Goal: Information Seeking & Learning: Find specific fact

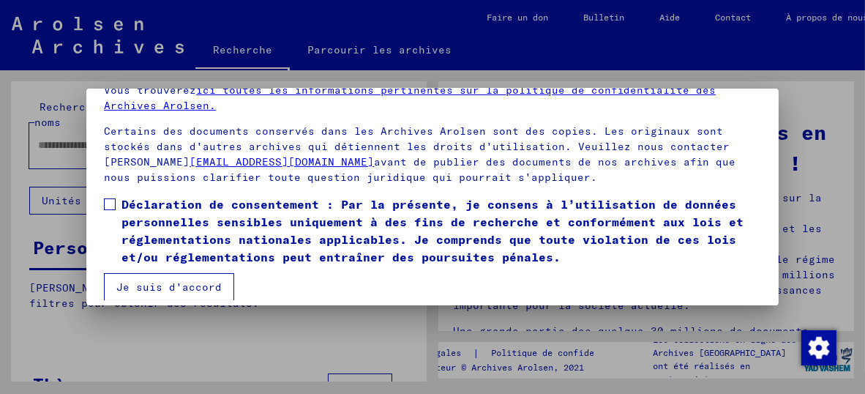
scroll to position [112, 0]
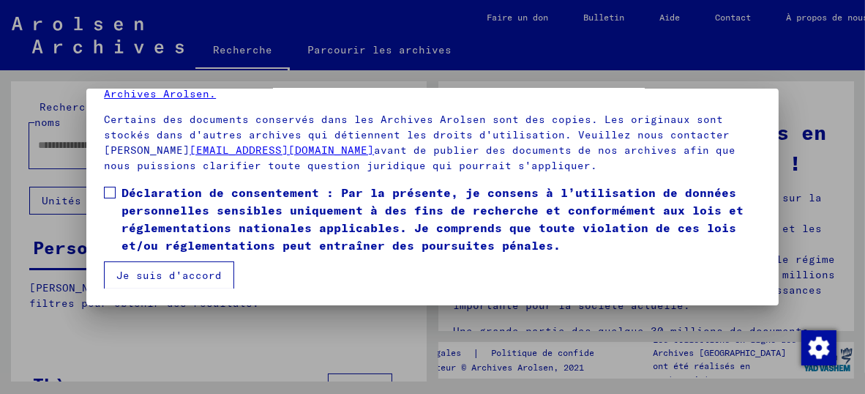
click at [183, 273] on font "Je suis d'accord" at bounding box center [168, 274] width 105 height 13
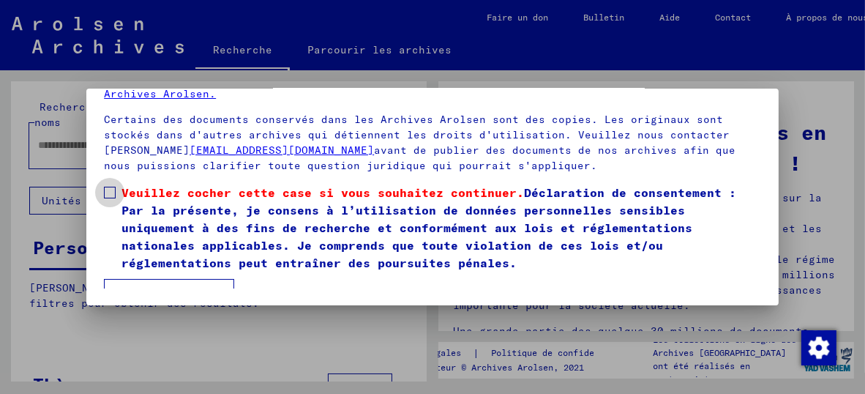
click at [108, 191] on span at bounding box center [110, 193] width 12 height 12
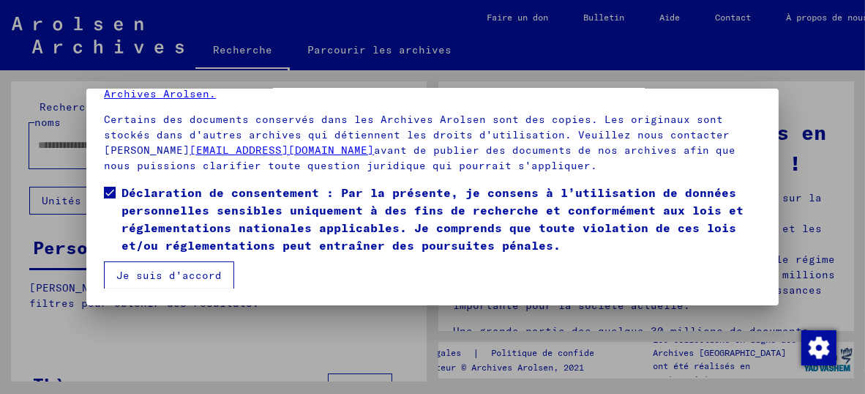
drag, startPoint x: 151, startPoint y: 273, endPoint x: 132, endPoint y: 275, distance: 19.9
click at [150, 274] on font "Je suis d'accord" at bounding box center [168, 274] width 105 height 13
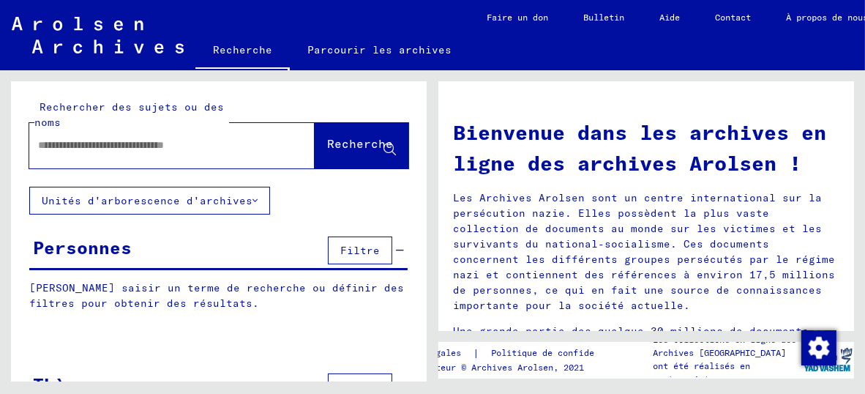
click at [42, 141] on input "text" at bounding box center [154, 145] width 233 height 15
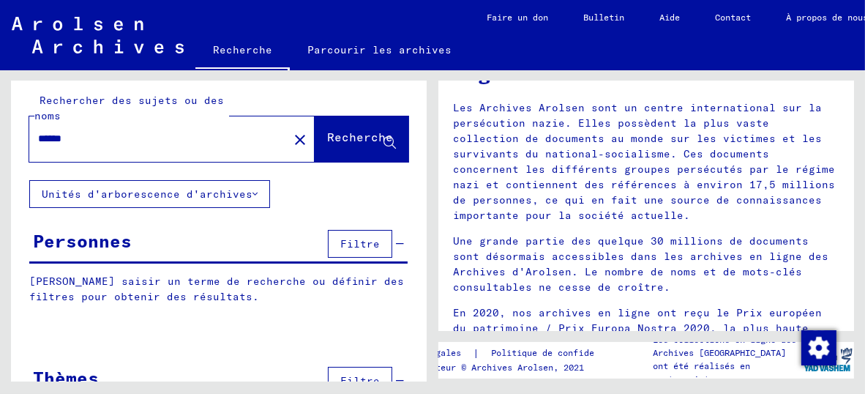
scroll to position [0, 0]
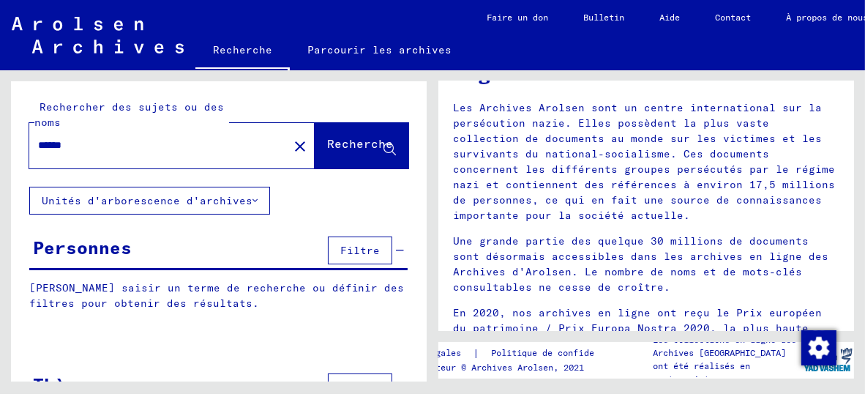
type input "******"
click at [383, 147] on icon at bounding box center [389, 149] width 12 height 12
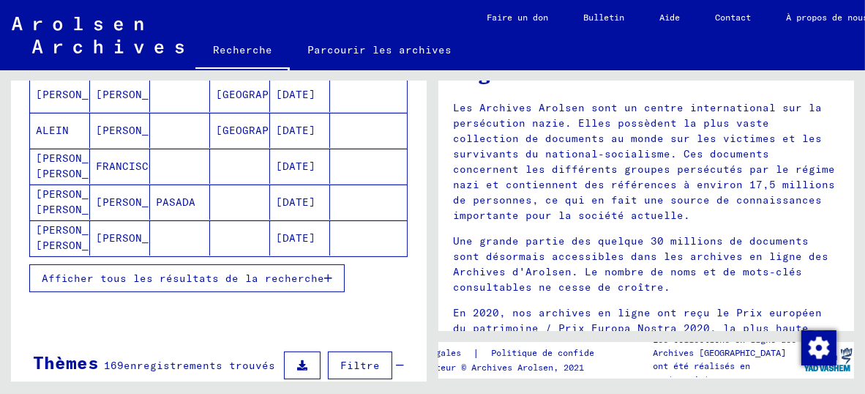
scroll to position [247, 0]
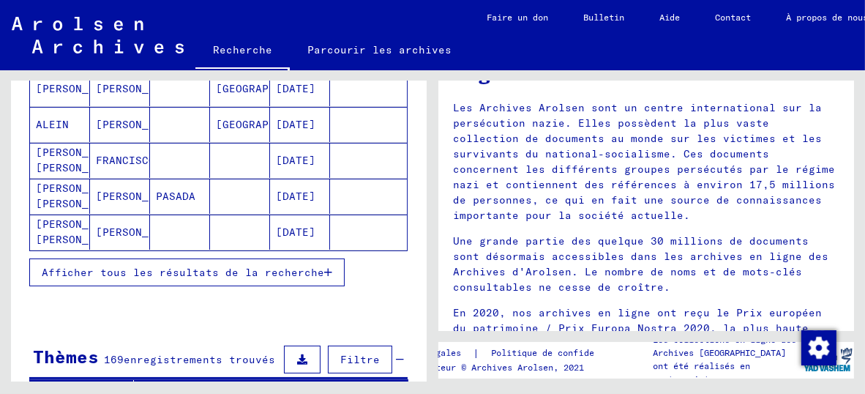
click at [324, 267] on icon "button" at bounding box center [328, 272] width 8 height 10
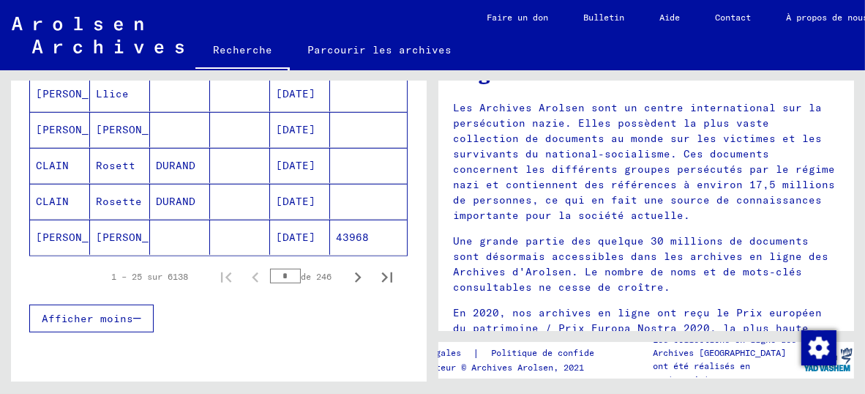
scroll to position [971, 0]
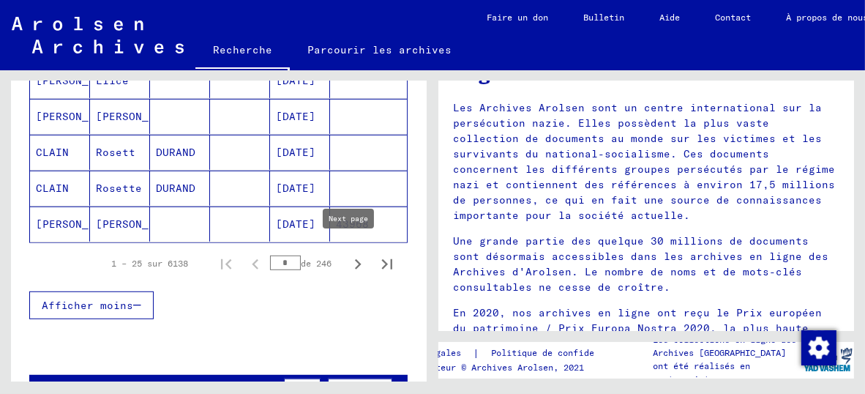
click at [355, 259] on icon "Page suivante" at bounding box center [358, 264] width 7 height 10
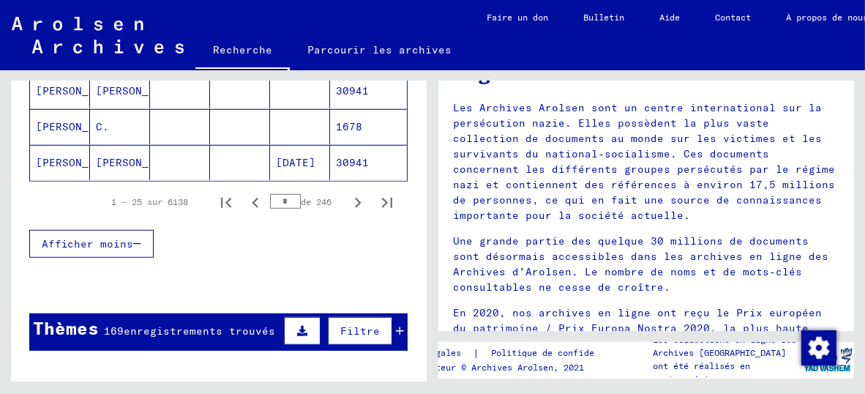
scroll to position [1061, 0]
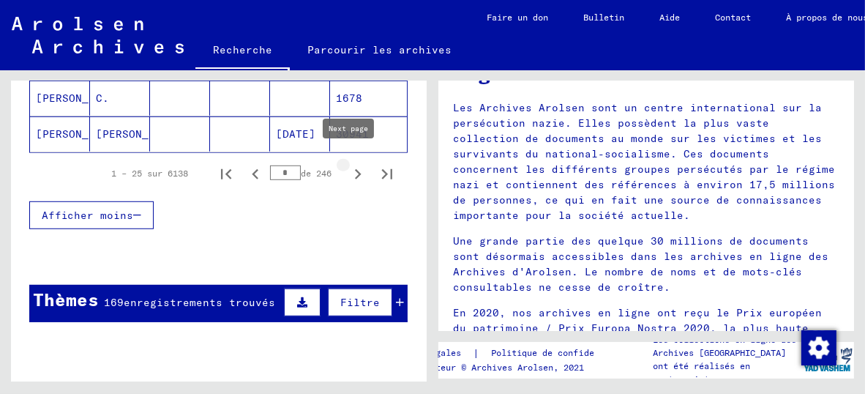
click at [347, 165] on icon "Page suivante" at bounding box center [357, 174] width 20 height 20
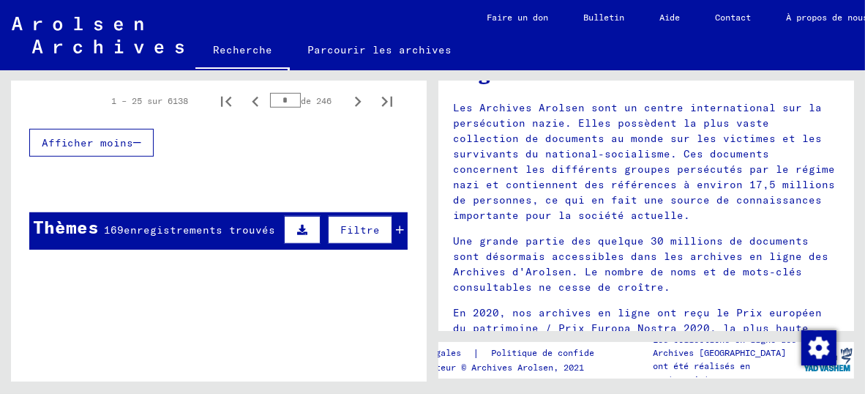
scroll to position [1136, 0]
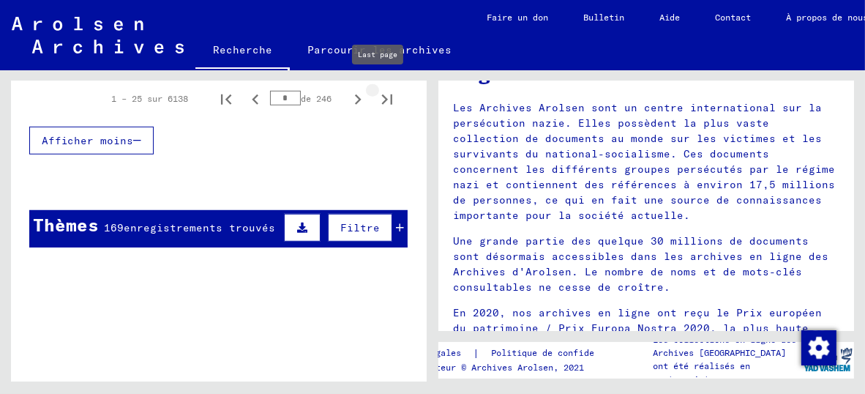
click at [382, 94] on icon "Dernière page" at bounding box center [387, 99] width 10 height 10
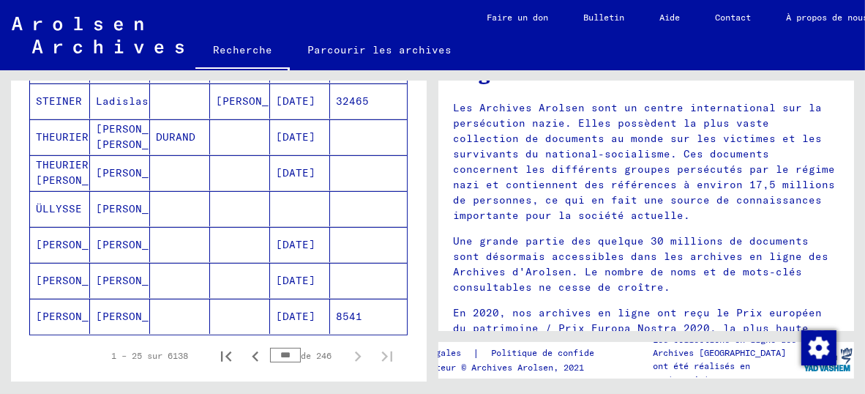
scroll to position [457, 0]
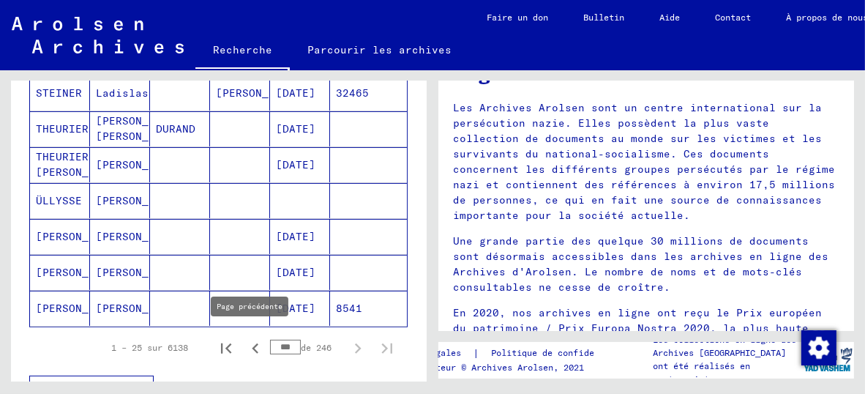
click at [246, 342] on icon "Page précédente" at bounding box center [255, 348] width 20 height 20
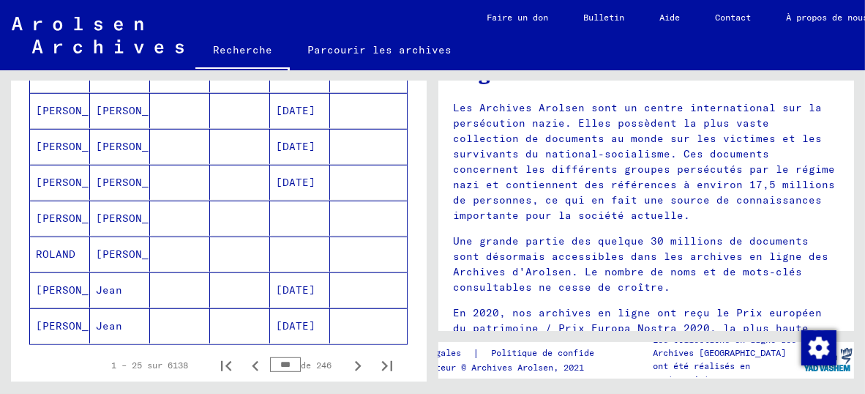
scroll to position [873, 0]
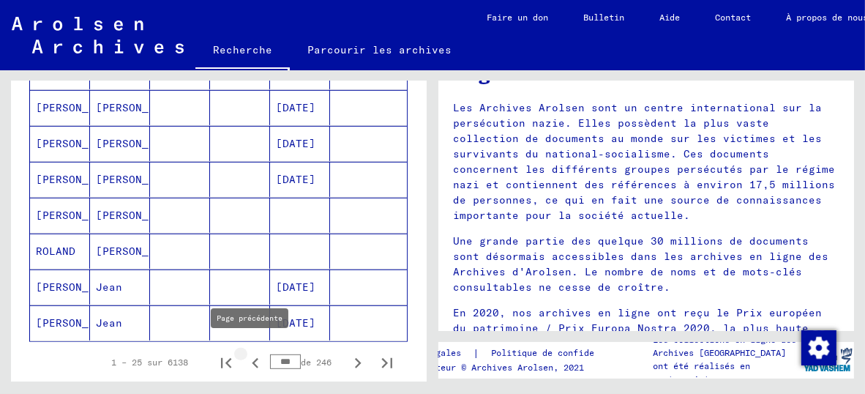
click at [252, 358] on icon "Page précédente" at bounding box center [255, 363] width 7 height 10
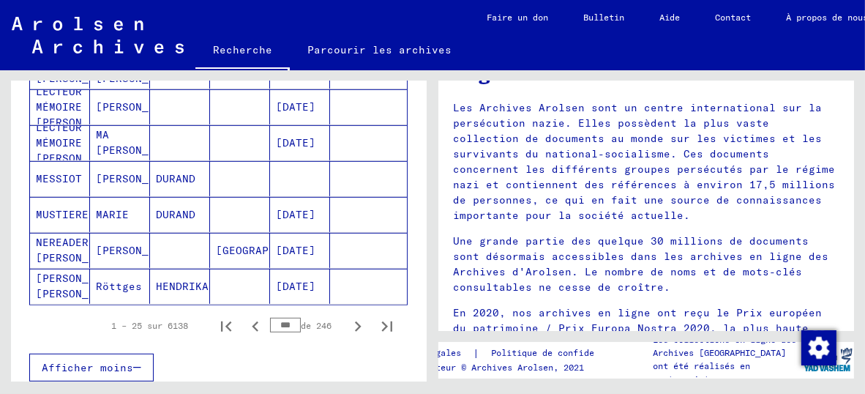
scroll to position [946, 0]
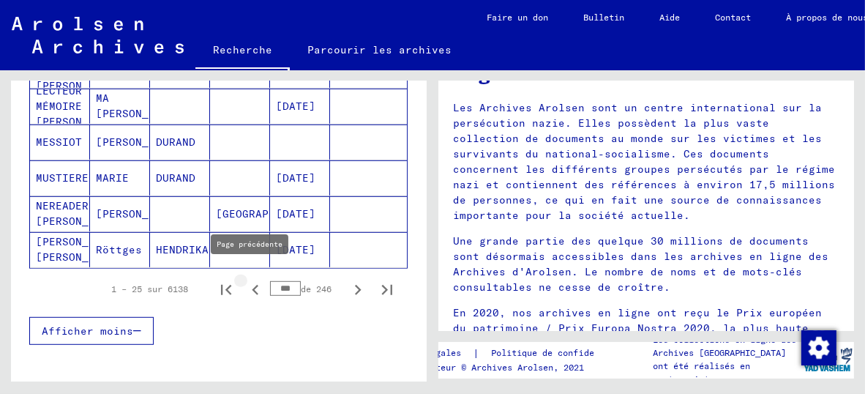
click at [252, 285] on icon "Page précédente" at bounding box center [255, 290] width 7 height 10
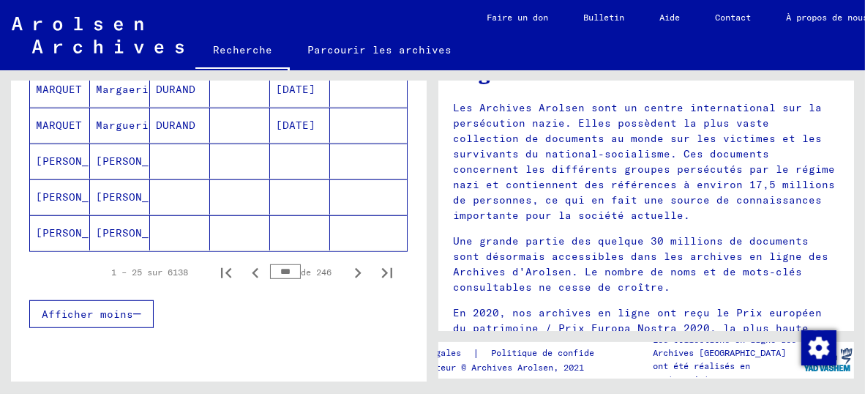
scroll to position [976, 0]
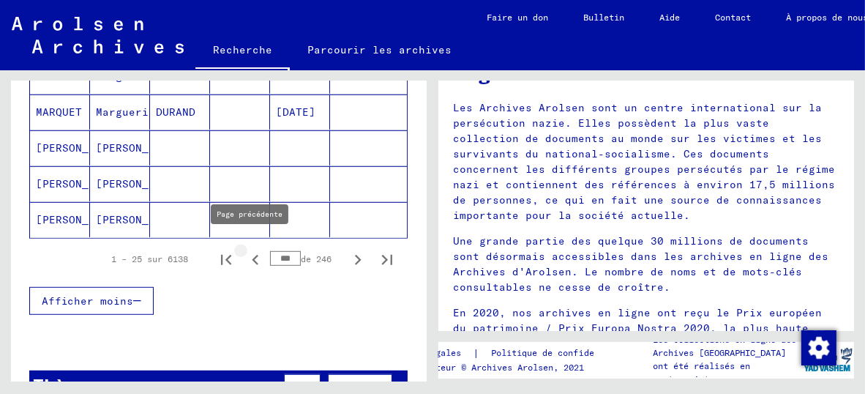
click at [252, 255] on icon "Page précédente" at bounding box center [255, 260] width 7 height 10
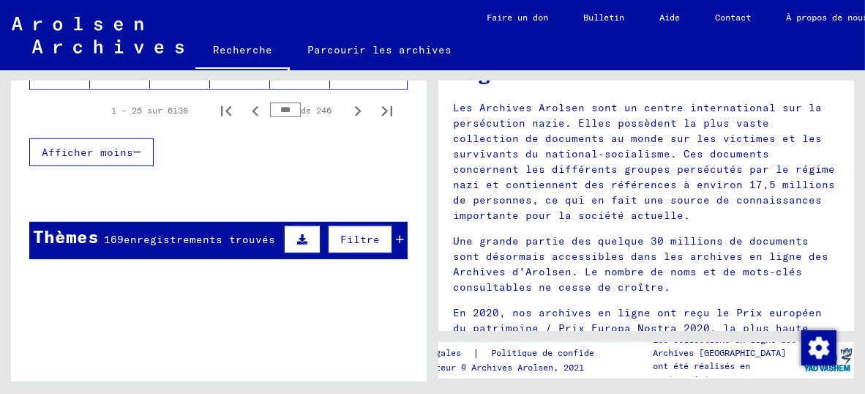
scroll to position [1130, 0]
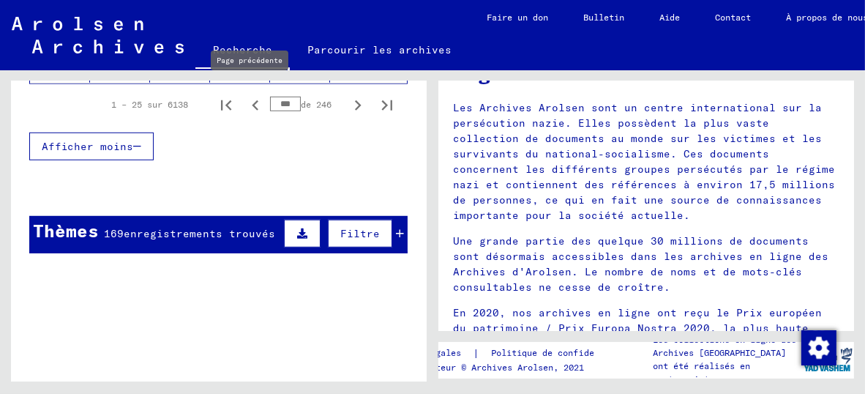
click at [252, 100] on icon "Page précédente" at bounding box center [255, 105] width 7 height 10
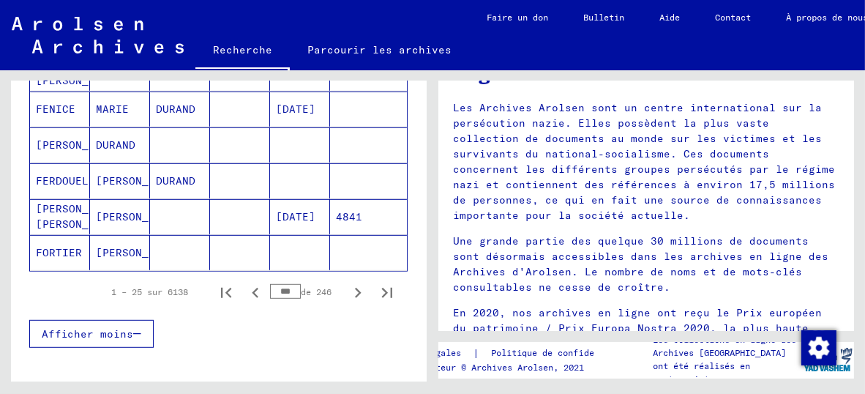
scroll to position [954, 0]
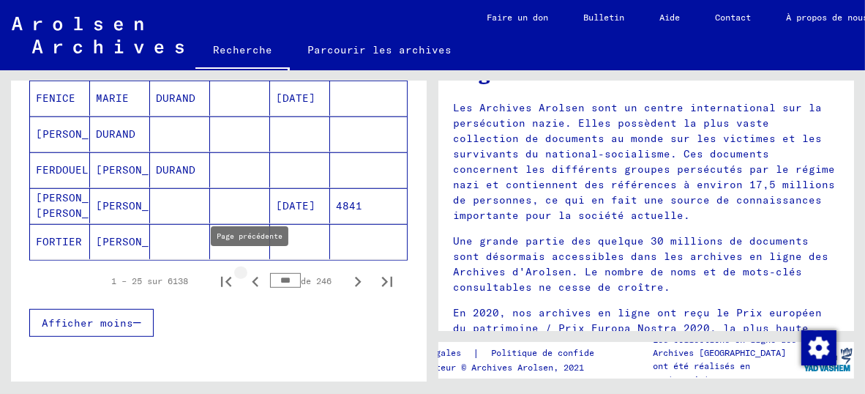
click at [245, 271] on icon "Page précédente" at bounding box center [255, 281] width 20 height 20
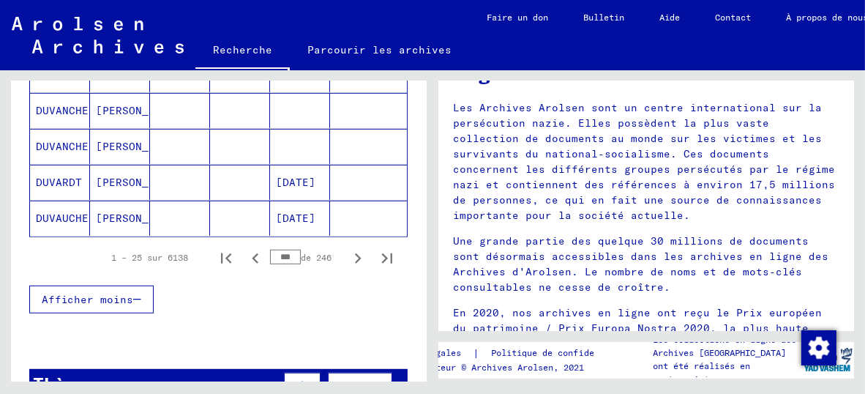
scroll to position [1011, 0]
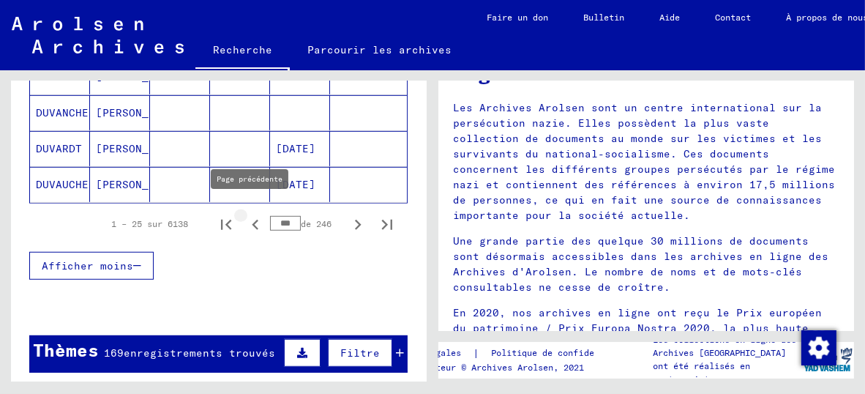
click at [245, 214] on icon "Page précédente" at bounding box center [255, 224] width 20 height 20
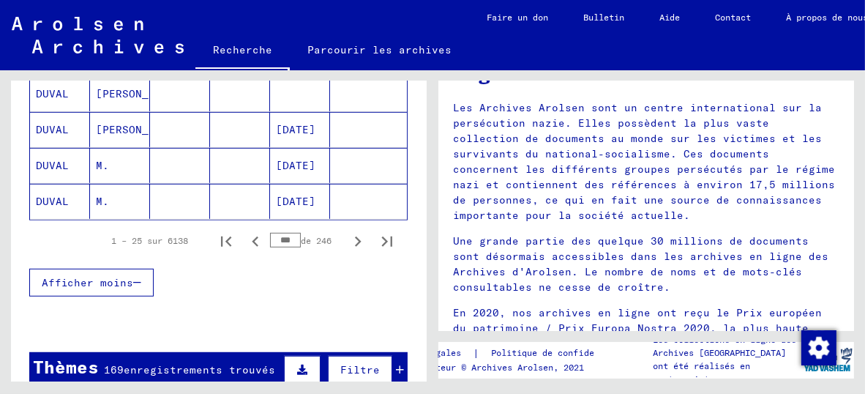
scroll to position [997, 0]
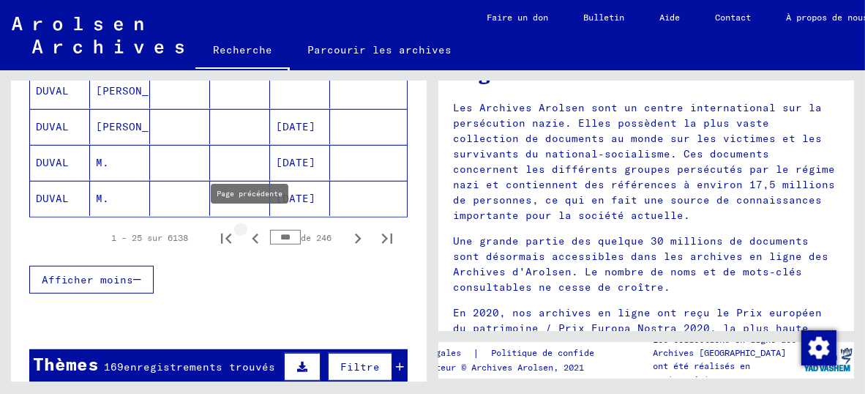
click at [245, 228] on icon "Page précédente" at bounding box center [255, 238] width 20 height 20
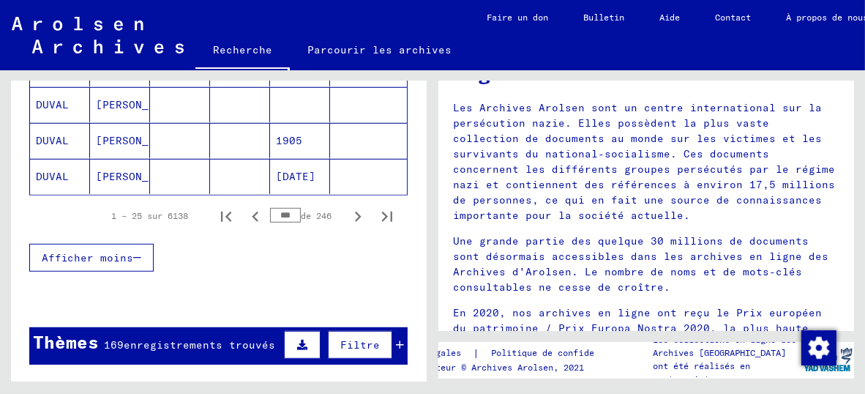
scroll to position [1022, 0]
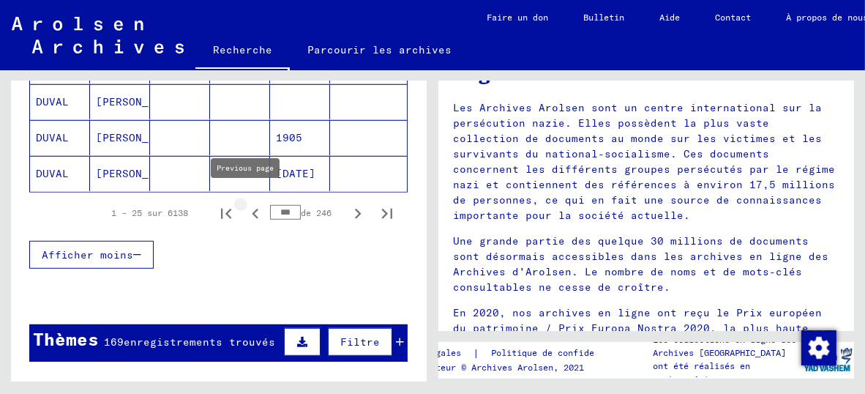
click at [252, 208] on icon "Page précédente" at bounding box center [255, 213] width 7 height 10
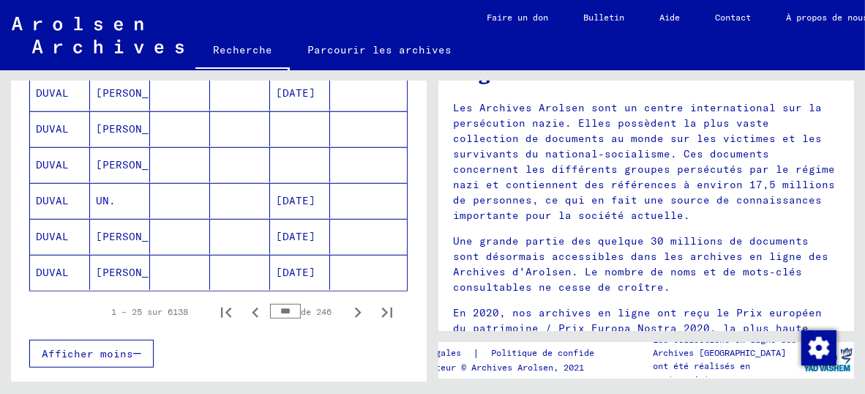
scroll to position [933, 0]
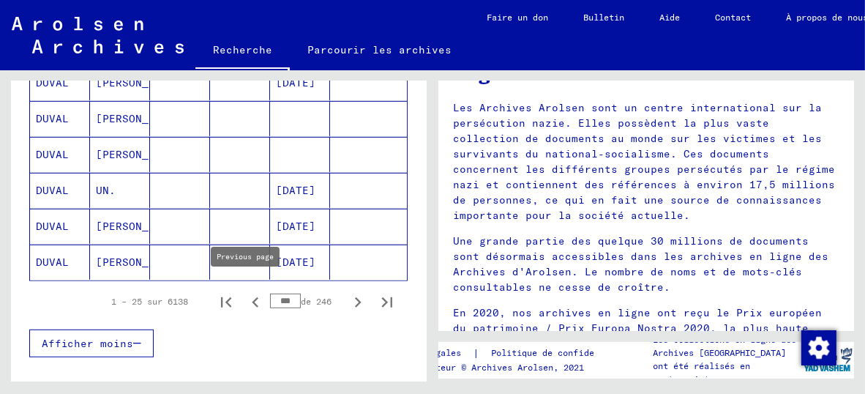
click at [245, 292] on icon "Page précédente" at bounding box center [255, 302] width 20 height 20
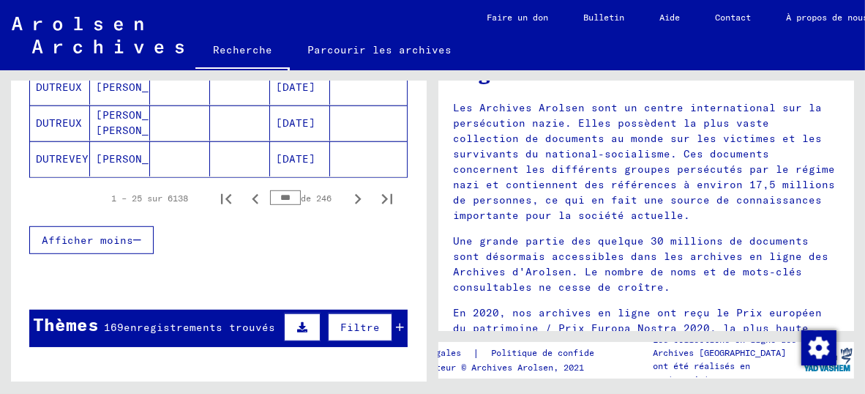
scroll to position [1045, 0]
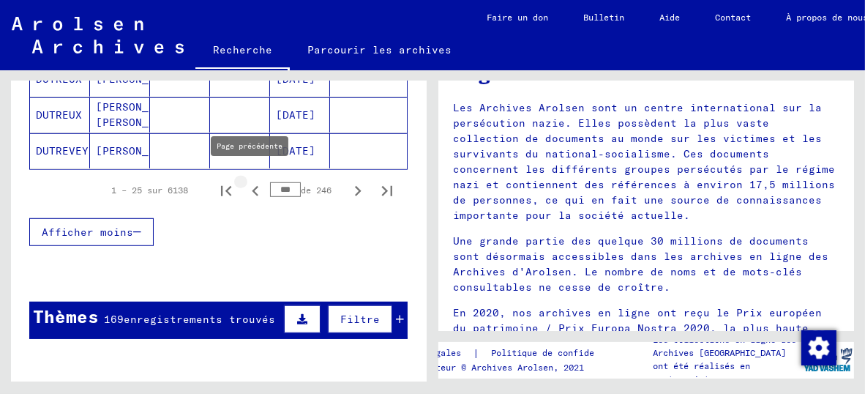
click at [247, 182] on icon "Page précédente" at bounding box center [255, 191] width 20 height 20
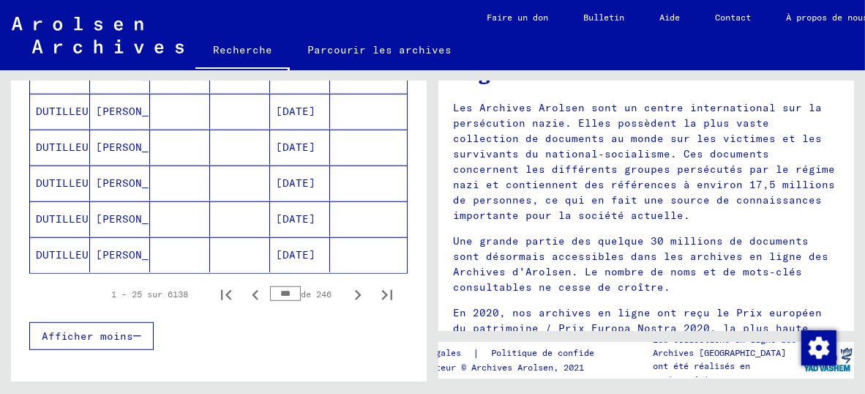
scroll to position [972, 0]
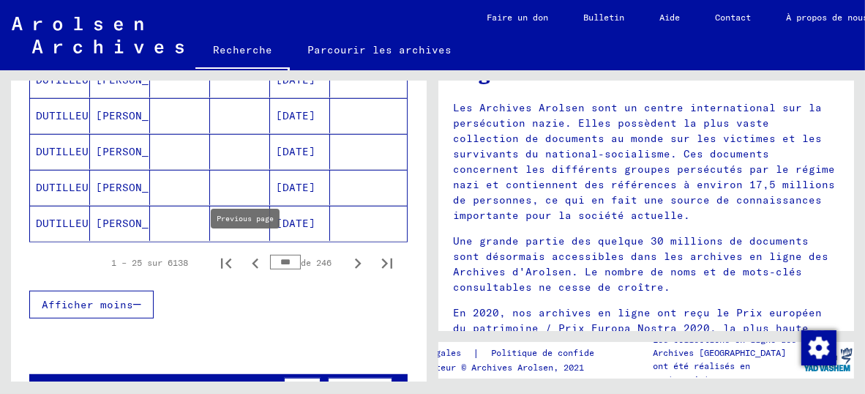
click at [252, 258] on icon "Page précédente" at bounding box center [255, 263] width 7 height 10
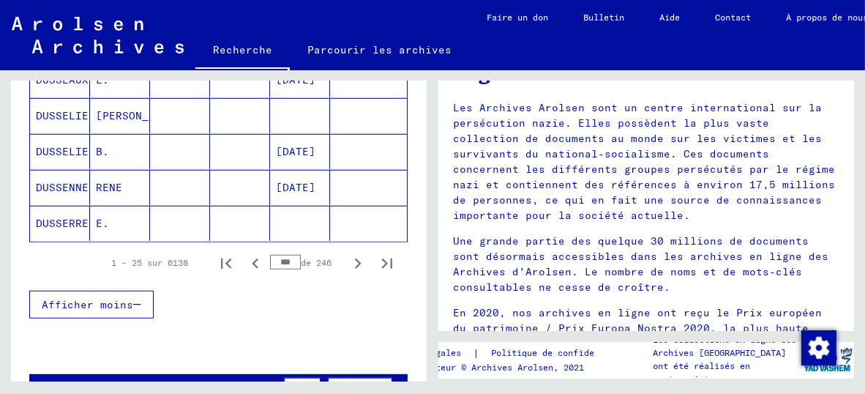
click at [252, 258] on icon "Page précédente" at bounding box center [255, 263] width 7 height 10
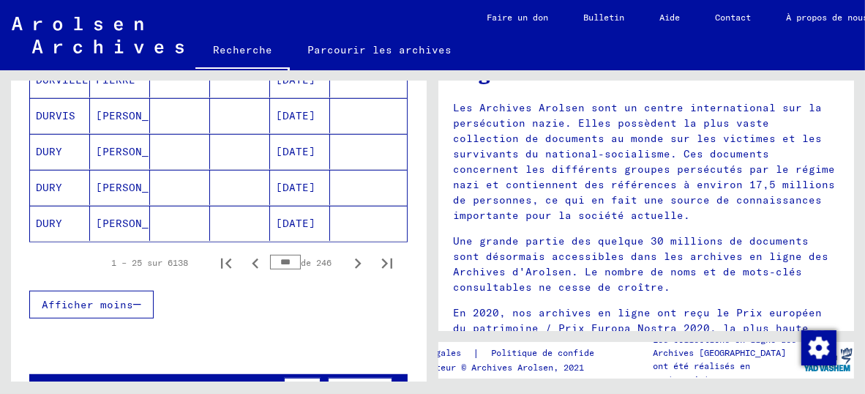
click at [252, 258] on icon "Page précédente" at bounding box center [255, 263] width 7 height 10
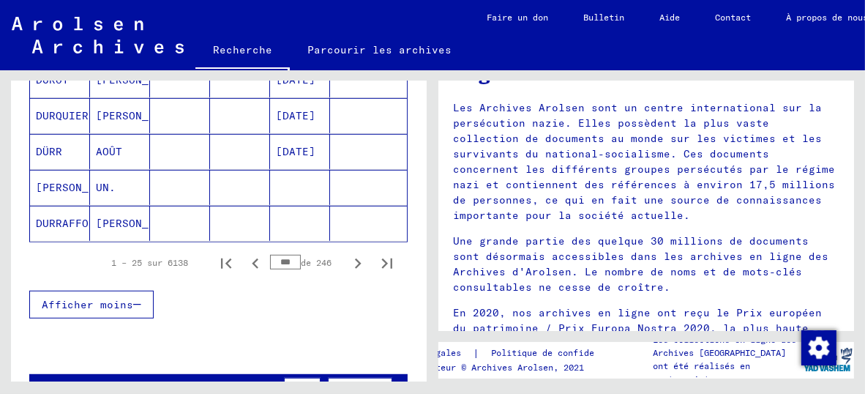
click at [252, 258] on icon "Page précédente" at bounding box center [255, 263] width 7 height 10
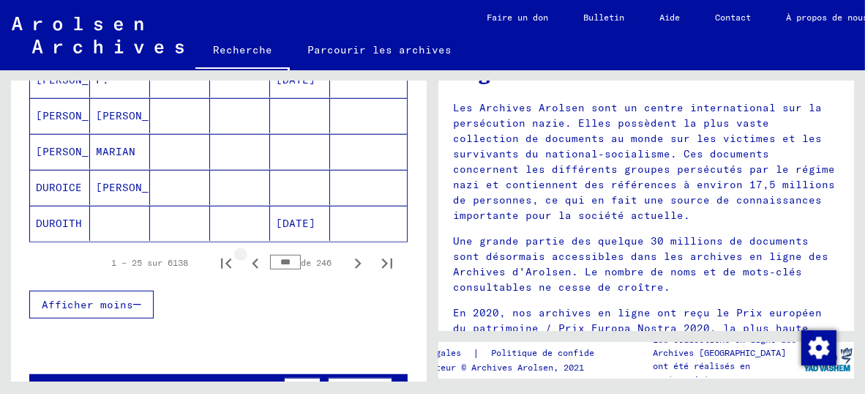
click at [252, 258] on icon "Page précédente" at bounding box center [255, 263] width 7 height 10
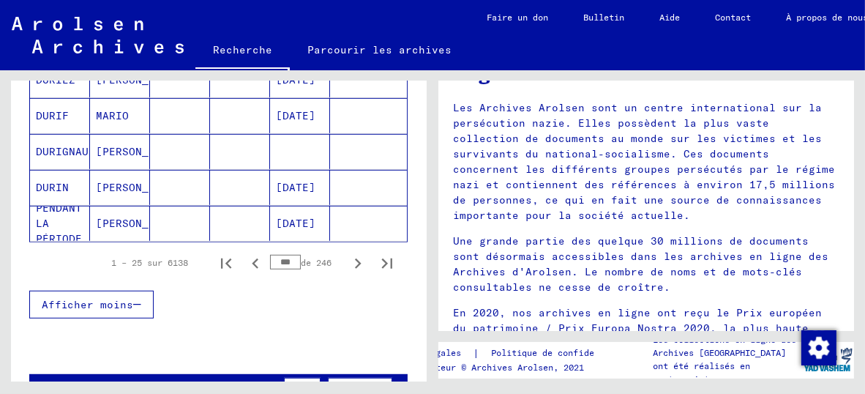
click at [252, 258] on icon "Page précédente" at bounding box center [255, 263] width 7 height 10
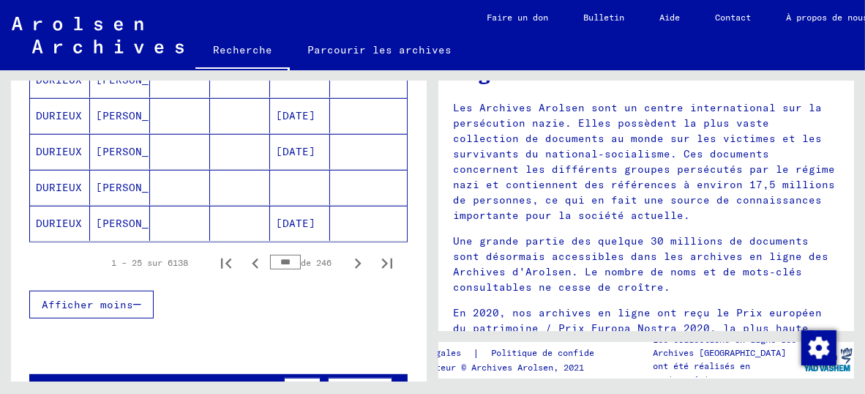
click at [252, 258] on icon "Page précédente" at bounding box center [255, 263] width 7 height 10
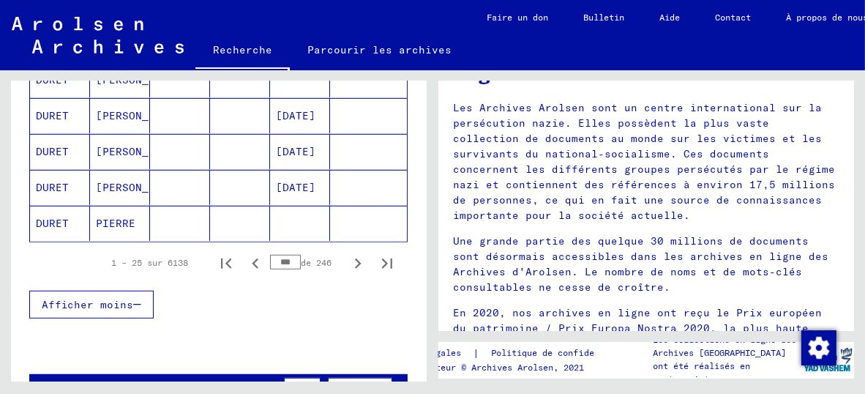
click at [252, 258] on icon "Page précédente" at bounding box center [255, 263] width 7 height 10
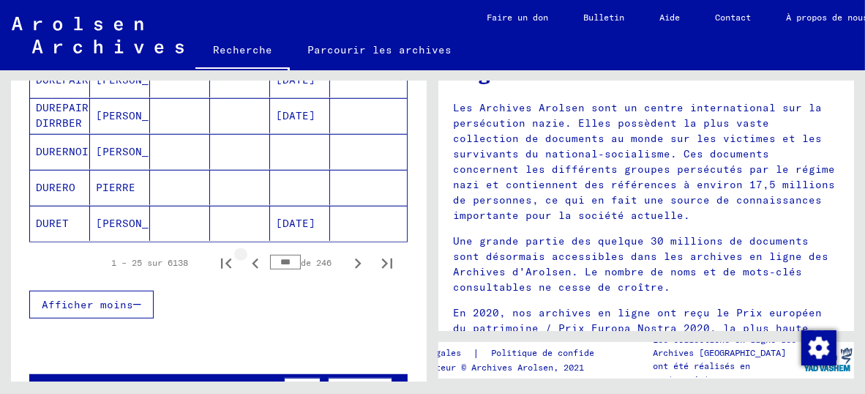
click at [252, 258] on icon "Page précédente" at bounding box center [255, 263] width 7 height 10
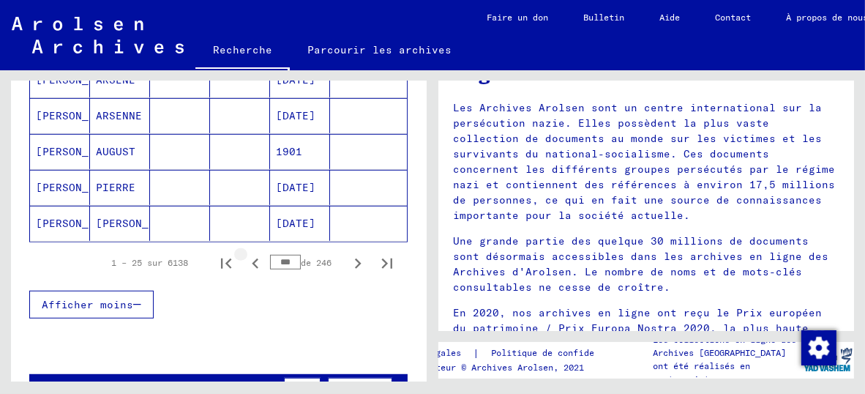
click at [252, 258] on icon "Page précédente" at bounding box center [255, 263] width 7 height 10
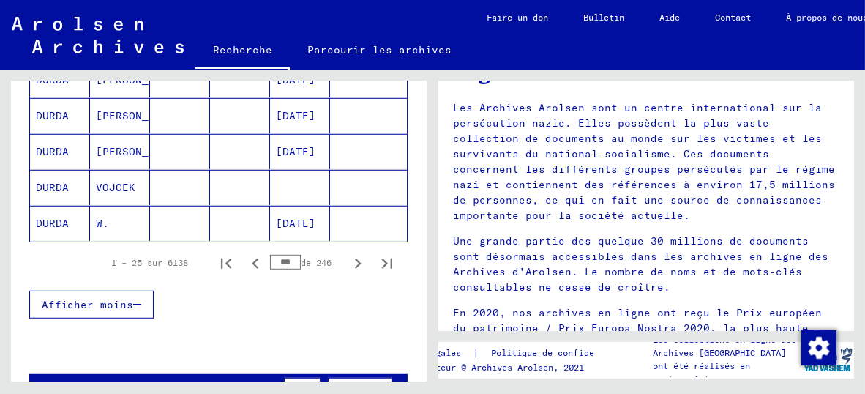
click at [252, 258] on icon "Page précédente" at bounding box center [255, 263] width 7 height 10
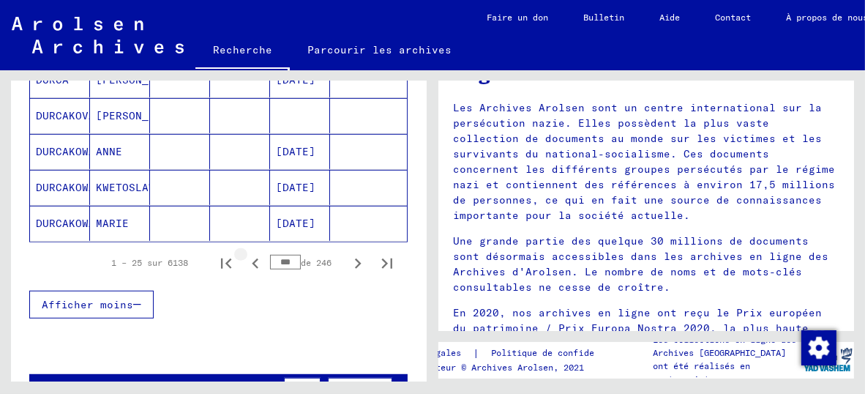
click at [252, 258] on icon "Page précédente" at bounding box center [255, 263] width 7 height 10
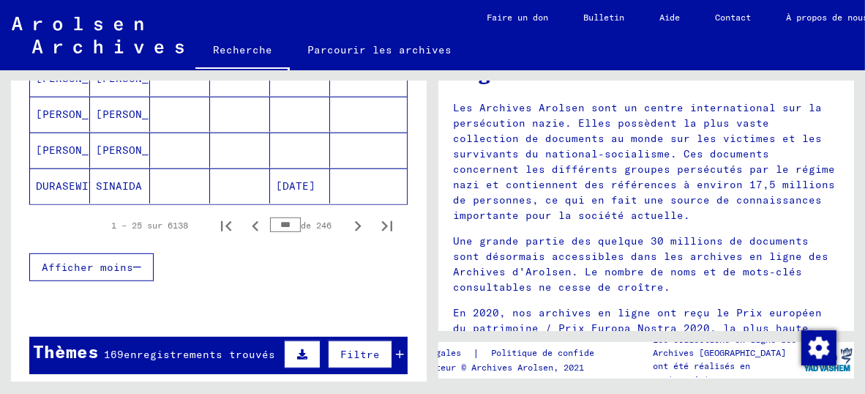
scroll to position [1018, 0]
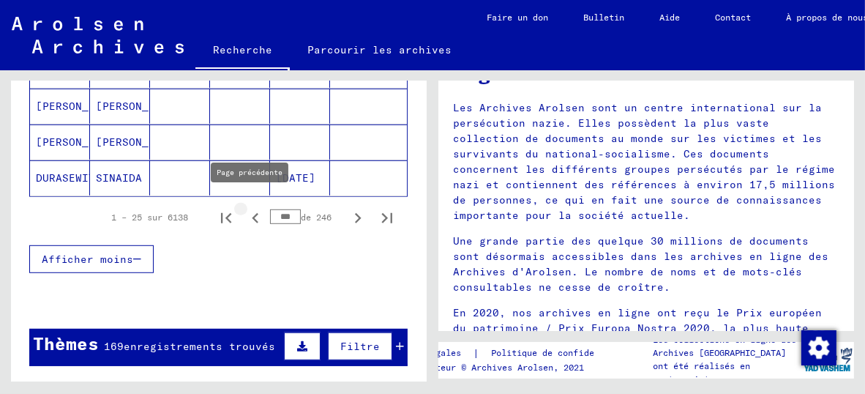
click at [252, 213] on icon "Page précédente" at bounding box center [255, 218] width 7 height 10
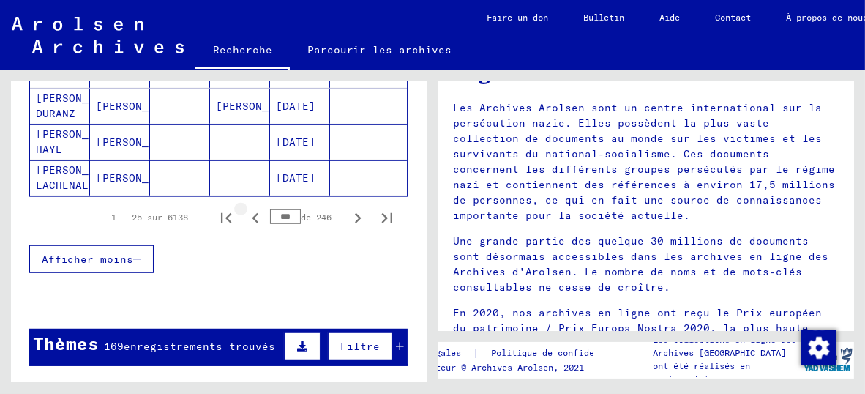
click at [252, 213] on icon "Page précédente" at bounding box center [255, 218] width 7 height 10
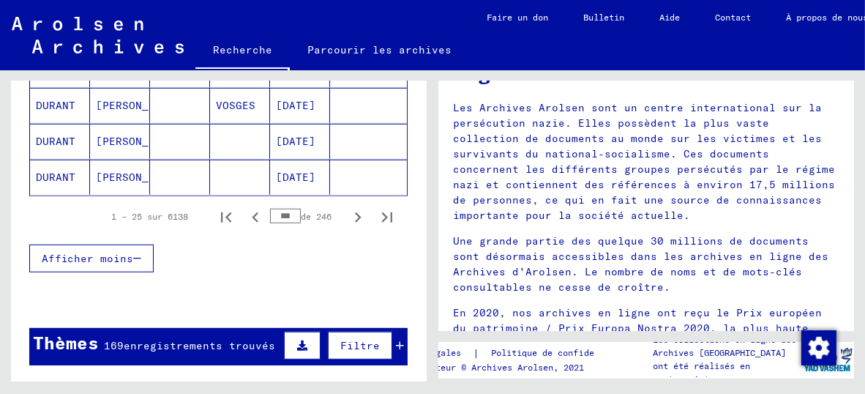
scroll to position [1026, 0]
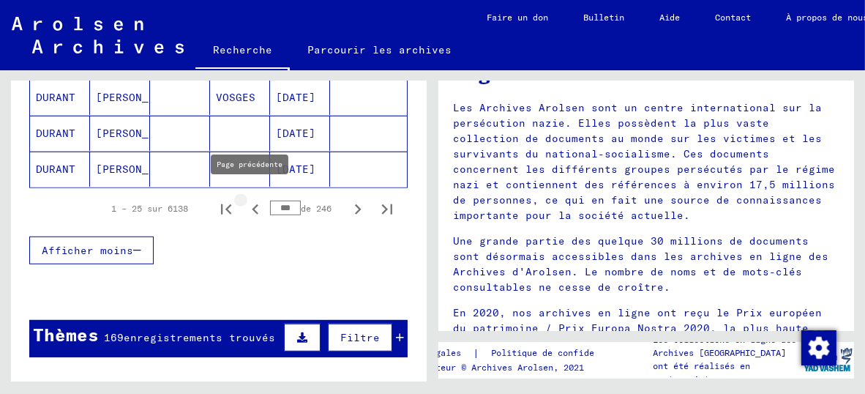
click at [248, 199] on icon "Page précédente" at bounding box center [255, 209] width 20 height 20
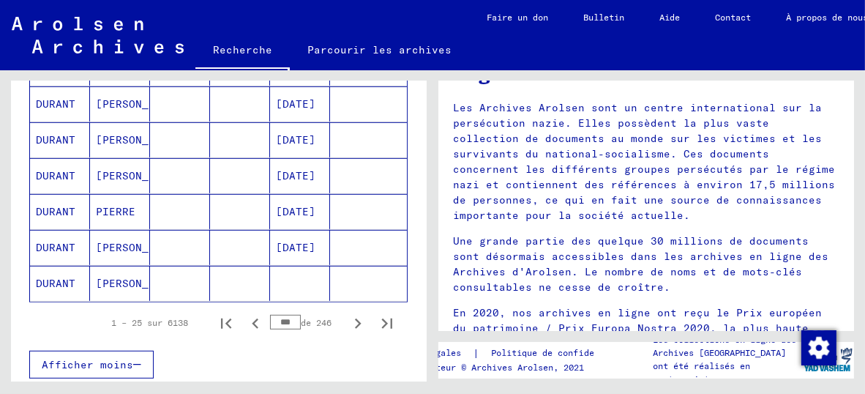
scroll to position [933, 0]
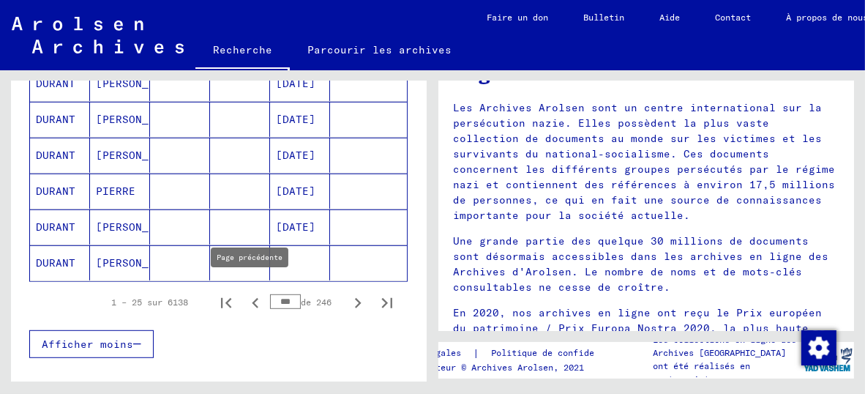
click at [245, 293] on icon "Page précédente" at bounding box center [255, 303] width 20 height 20
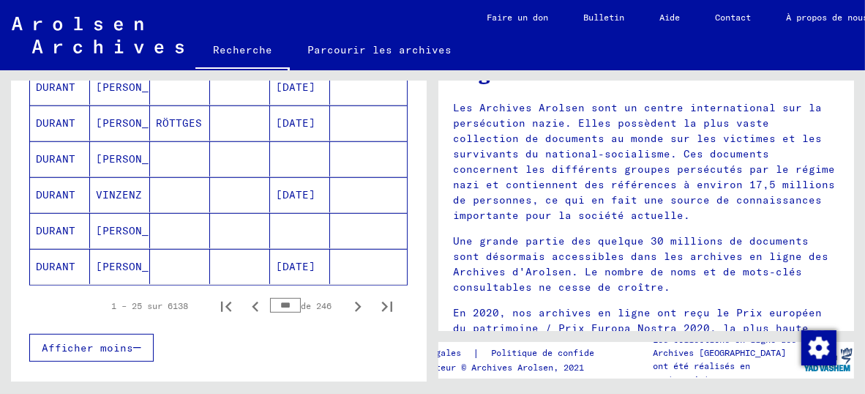
scroll to position [947, 0]
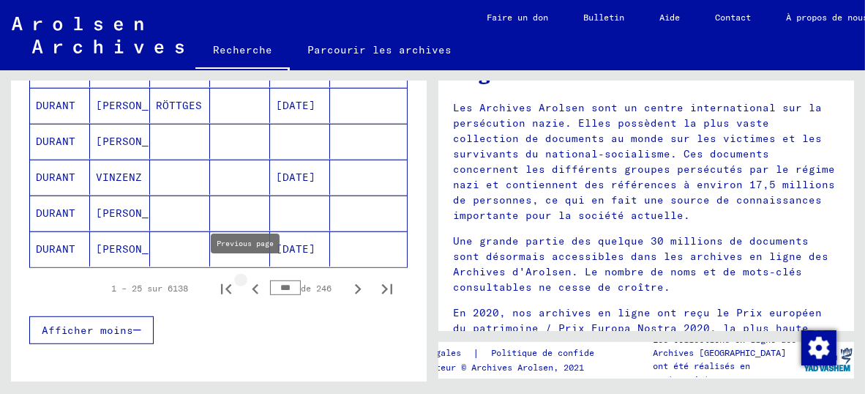
click at [252, 284] on icon "Page précédente" at bounding box center [255, 289] width 7 height 10
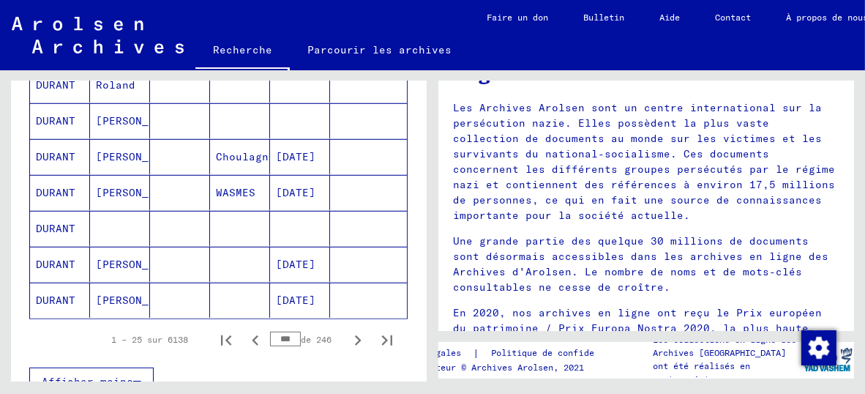
scroll to position [927, 0]
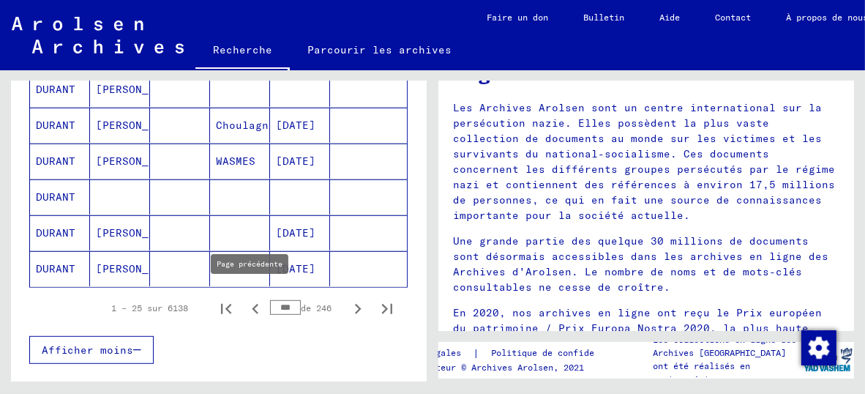
click at [252, 304] on icon "Page précédente" at bounding box center [255, 309] width 7 height 10
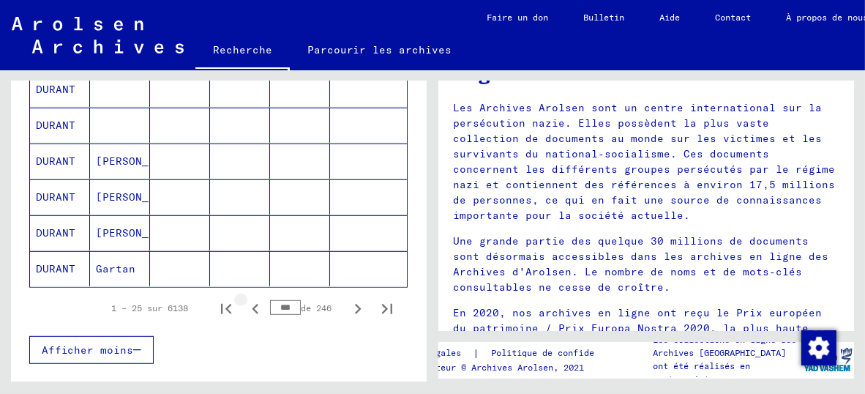
click at [252, 304] on icon "Page précédente" at bounding box center [255, 309] width 7 height 10
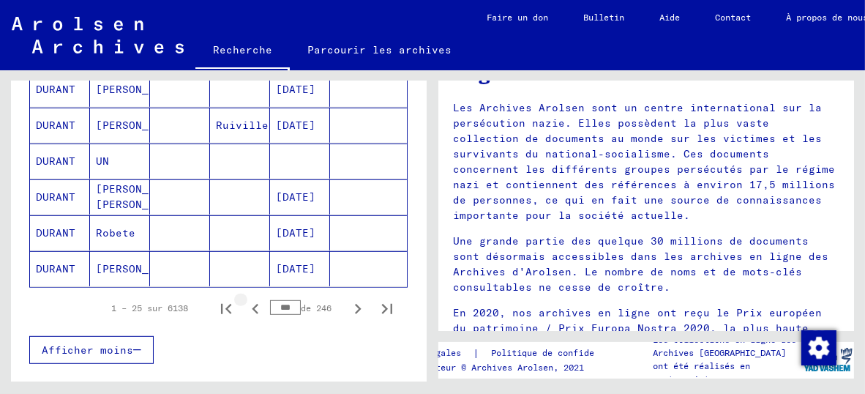
click at [252, 304] on icon "Page précédente" at bounding box center [255, 309] width 7 height 10
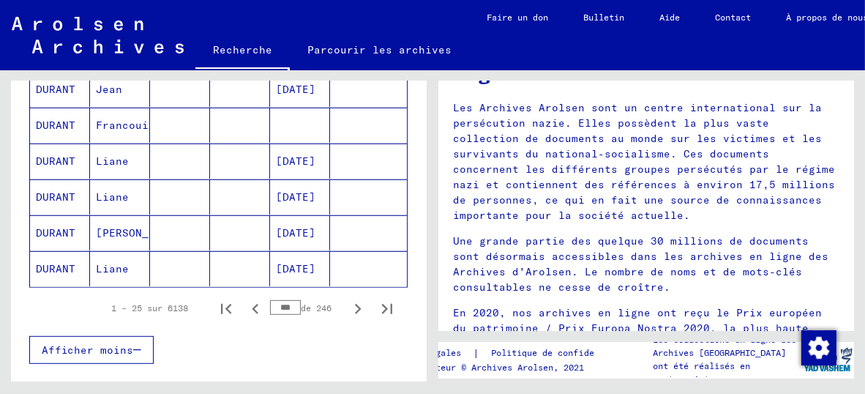
click at [252, 304] on icon "Page précédente" at bounding box center [255, 309] width 7 height 10
click at [246, 299] on icon "Page précédente" at bounding box center [255, 308] width 20 height 20
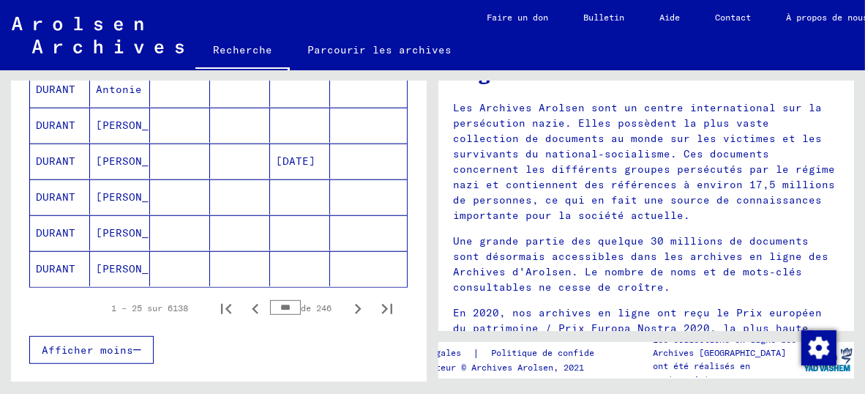
click at [246, 299] on icon "Page précédente" at bounding box center [255, 308] width 20 height 20
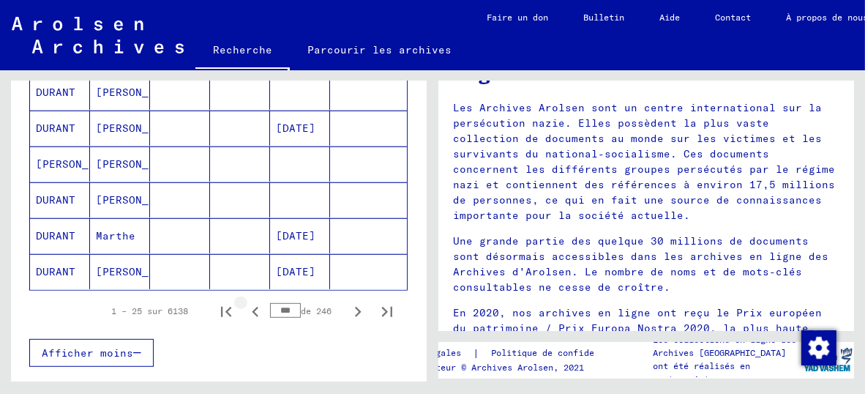
scroll to position [929, 0]
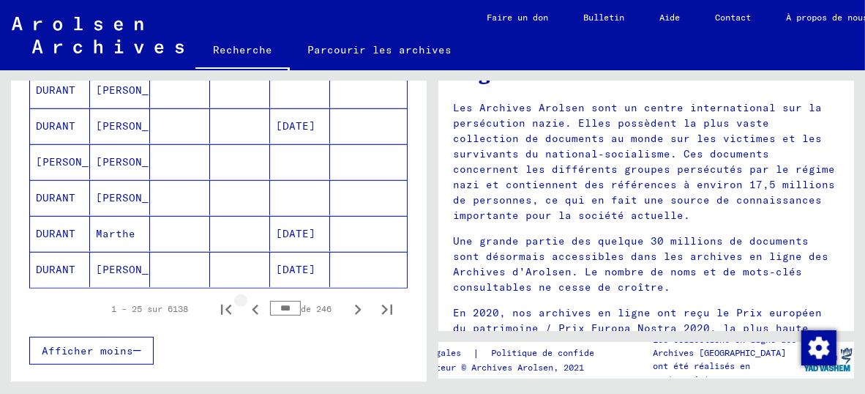
click at [247, 299] on icon "Page précédente" at bounding box center [255, 309] width 20 height 20
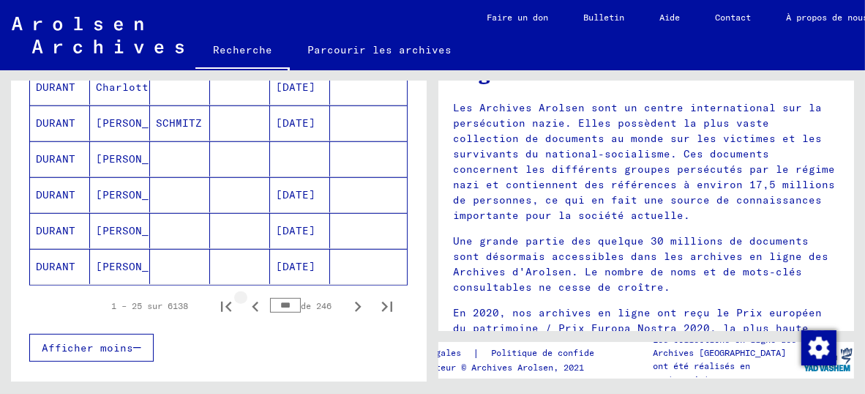
click at [248, 298] on icon "Page précédente" at bounding box center [255, 306] width 20 height 20
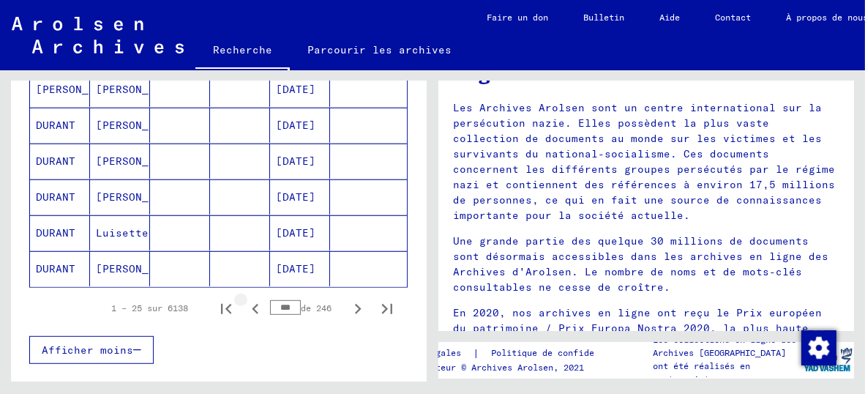
click at [248, 298] on icon "Page précédente" at bounding box center [255, 308] width 20 height 20
click at [249, 298] on icon "Page précédente" at bounding box center [255, 308] width 20 height 20
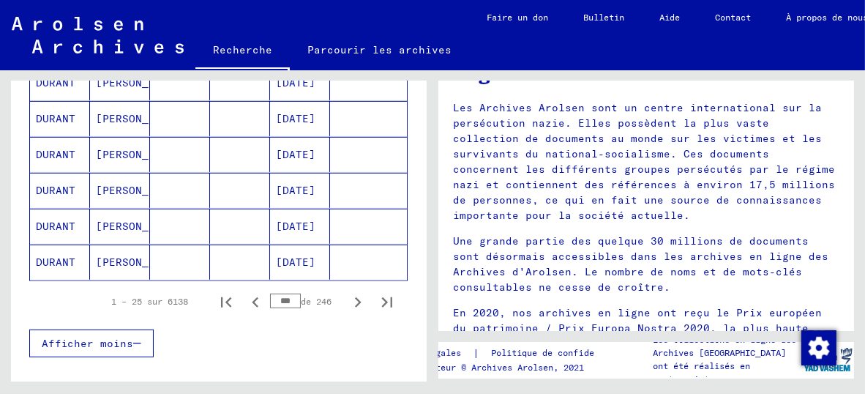
scroll to position [952, 0]
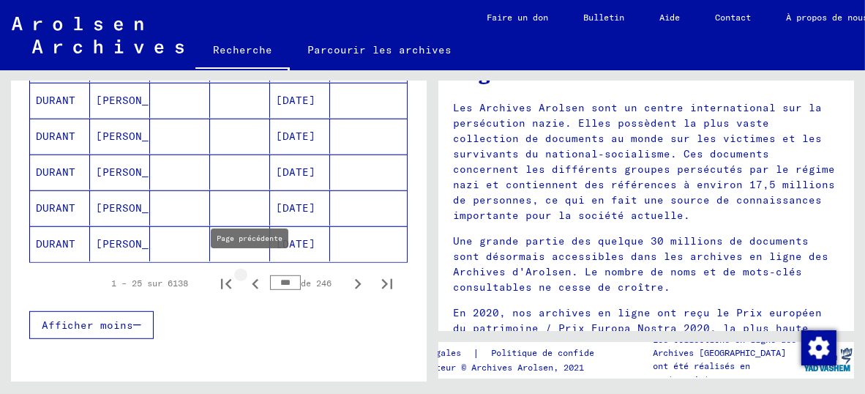
click at [245, 274] on icon "Page précédente" at bounding box center [255, 284] width 20 height 20
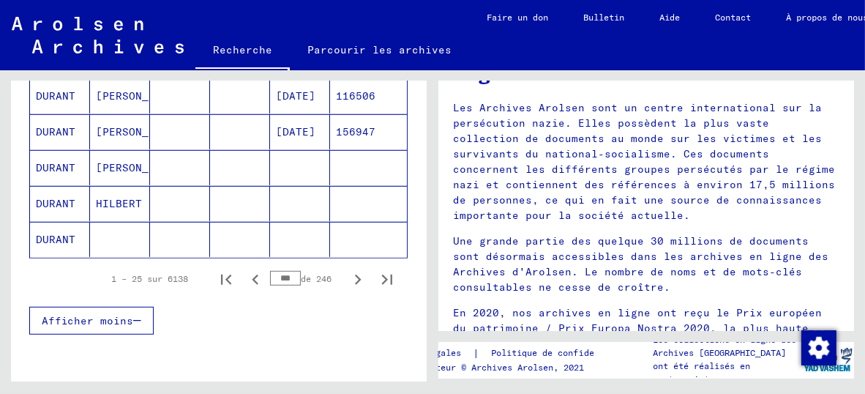
scroll to position [969, 0]
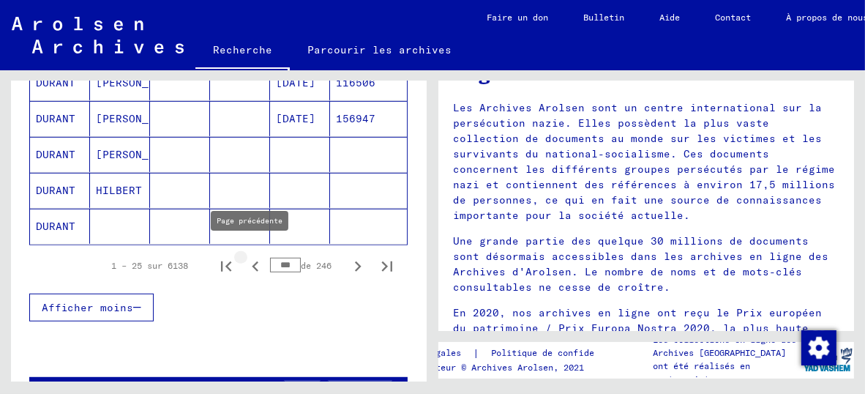
click at [249, 256] on icon "Page précédente" at bounding box center [255, 266] width 20 height 20
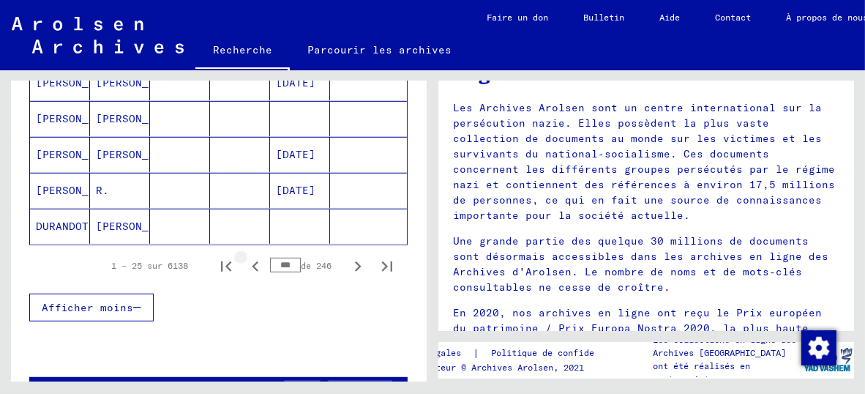
click at [249, 256] on icon "Page précédente" at bounding box center [255, 266] width 20 height 20
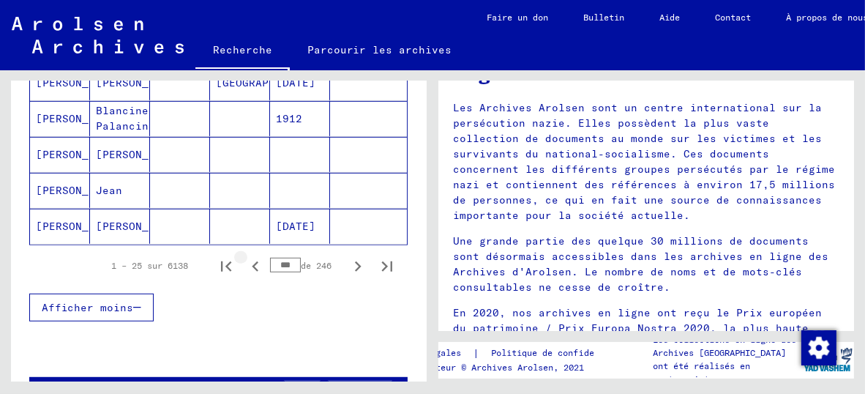
drag, startPoint x: 249, startPoint y: 255, endPoint x: 256, endPoint y: 270, distance: 16.4
click at [249, 268] on button "Page précédente" at bounding box center [255, 265] width 29 height 29
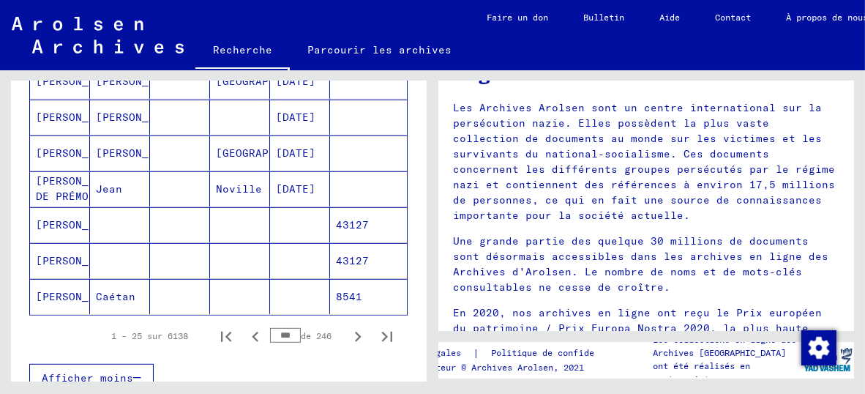
scroll to position [902, 0]
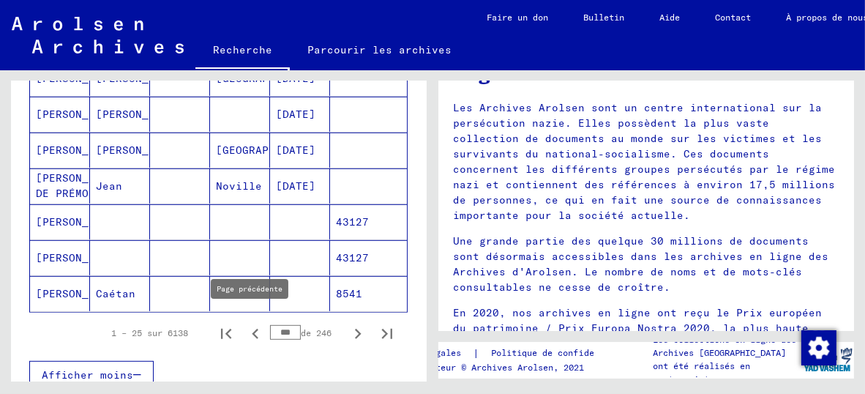
click at [246, 323] on icon "Page précédente" at bounding box center [255, 333] width 20 height 20
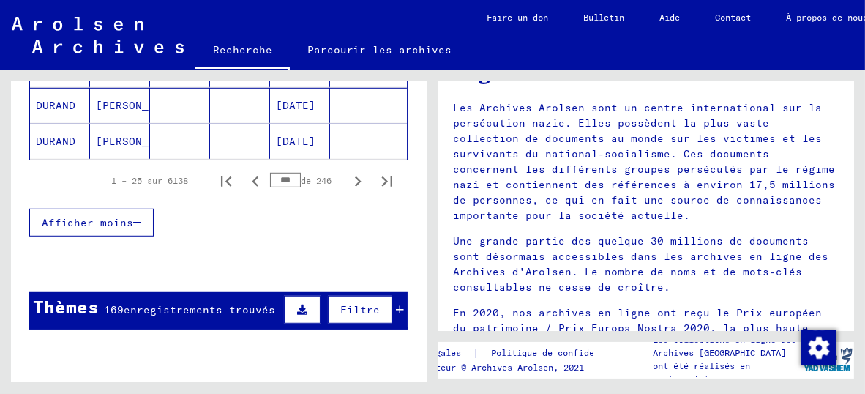
scroll to position [1007, 0]
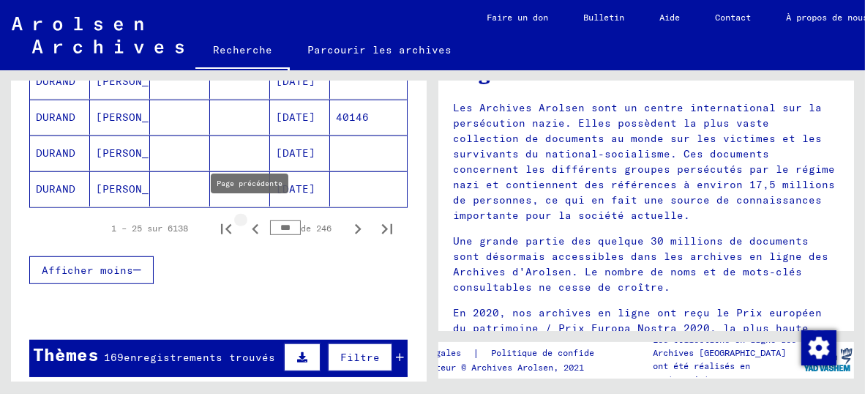
click at [252, 224] on icon "Page précédente" at bounding box center [255, 229] width 7 height 10
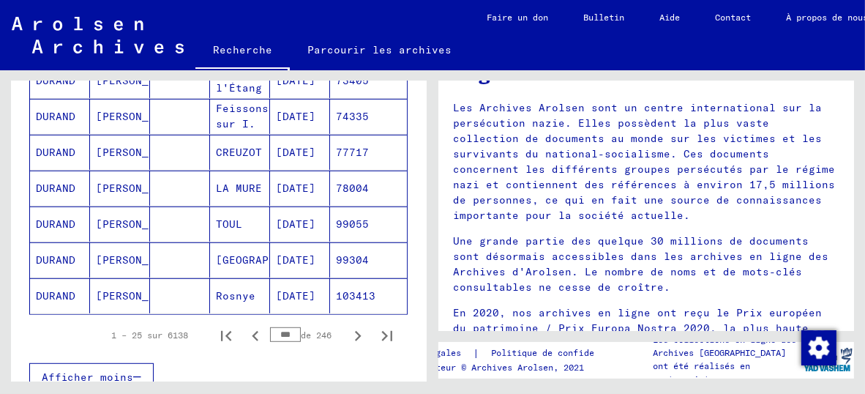
scroll to position [910, 0]
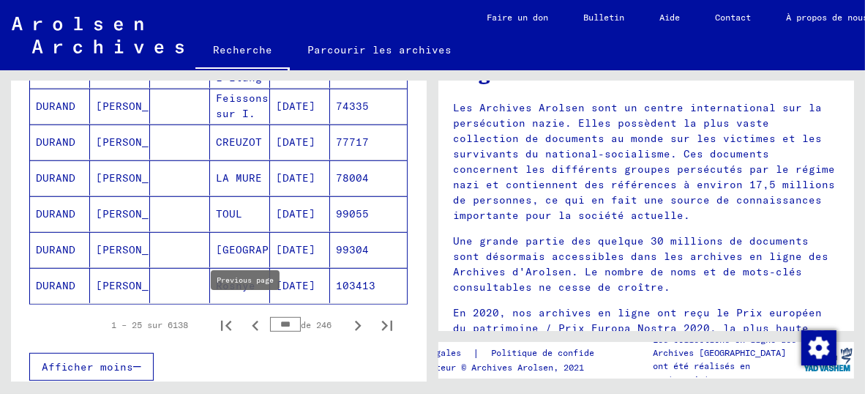
click at [247, 315] on icon "Page précédente" at bounding box center [255, 325] width 20 height 20
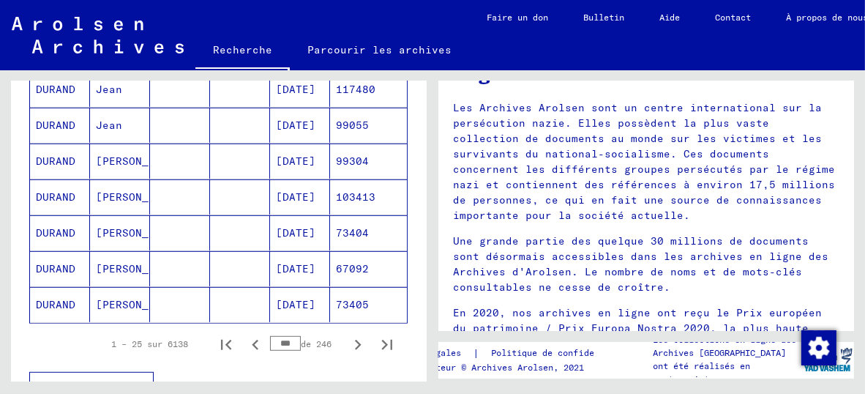
scroll to position [901, 0]
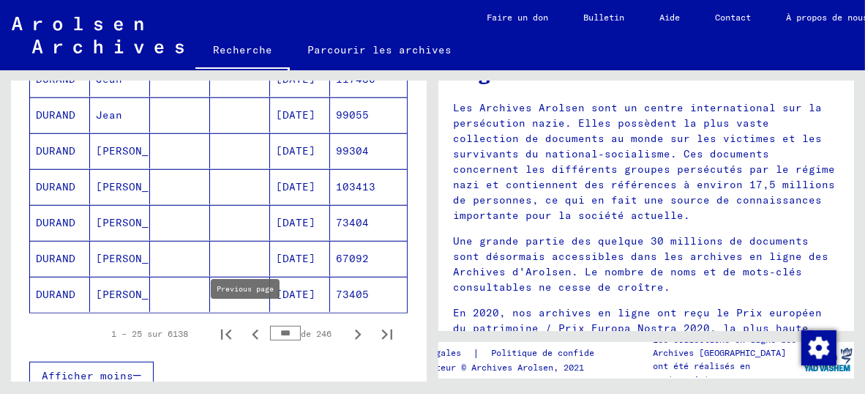
click at [252, 329] on icon "Page précédente" at bounding box center [255, 334] width 7 height 10
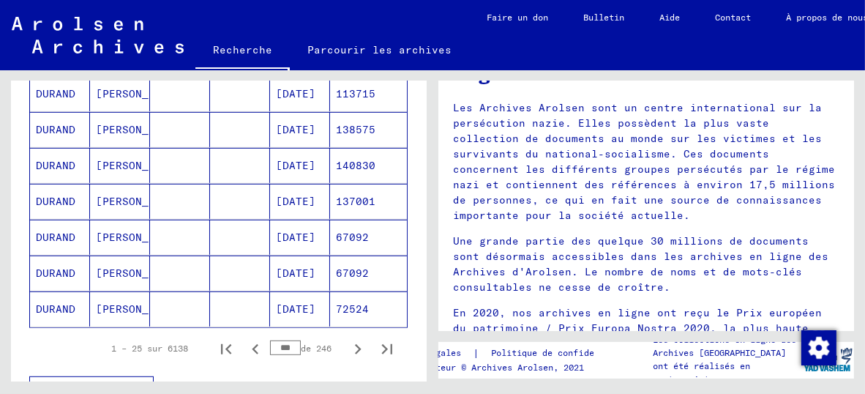
scroll to position [897, 0]
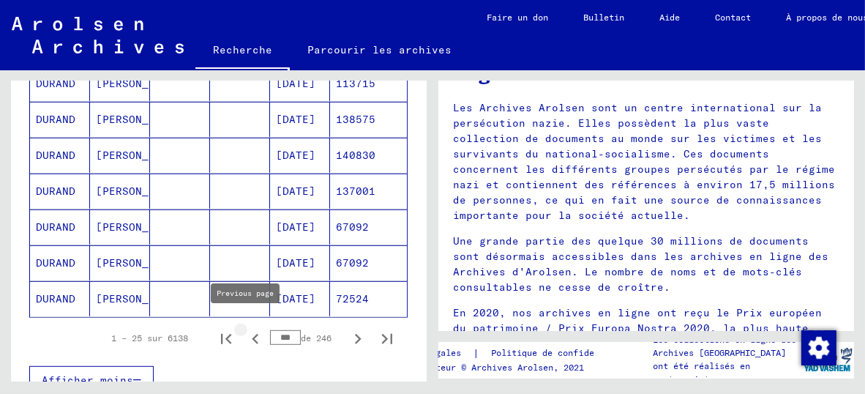
click at [252, 334] on icon "Page précédente" at bounding box center [255, 339] width 7 height 10
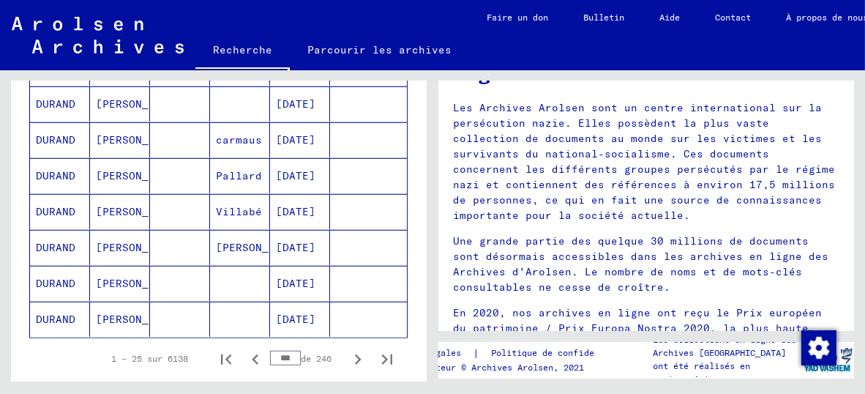
scroll to position [906, 0]
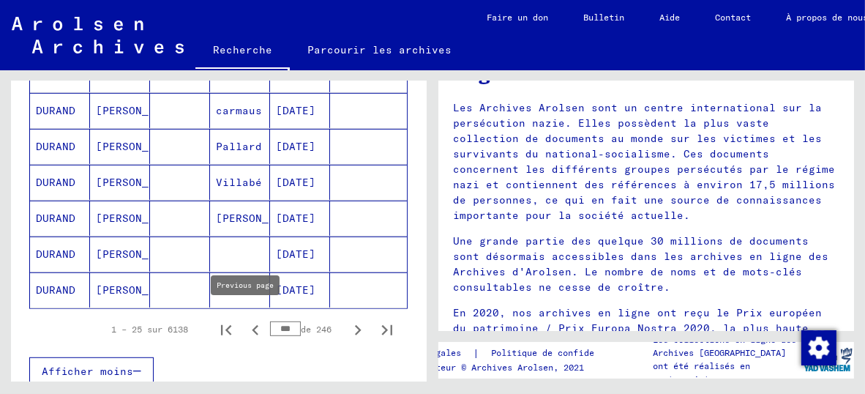
click at [246, 320] on icon "Page précédente" at bounding box center [255, 330] width 20 height 20
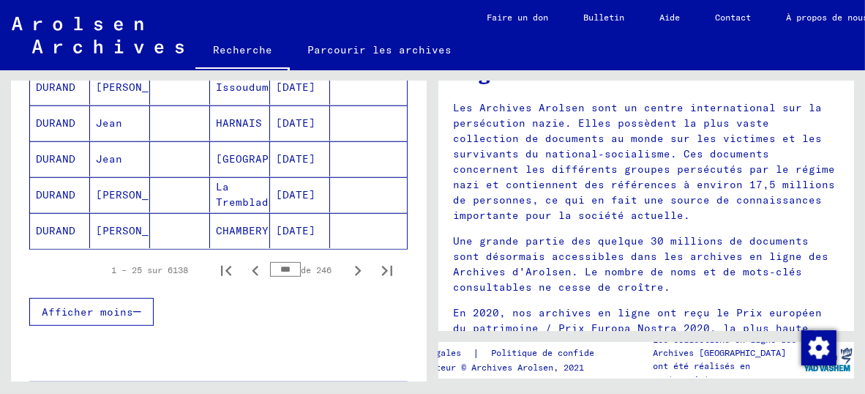
scroll to position [970, 0]
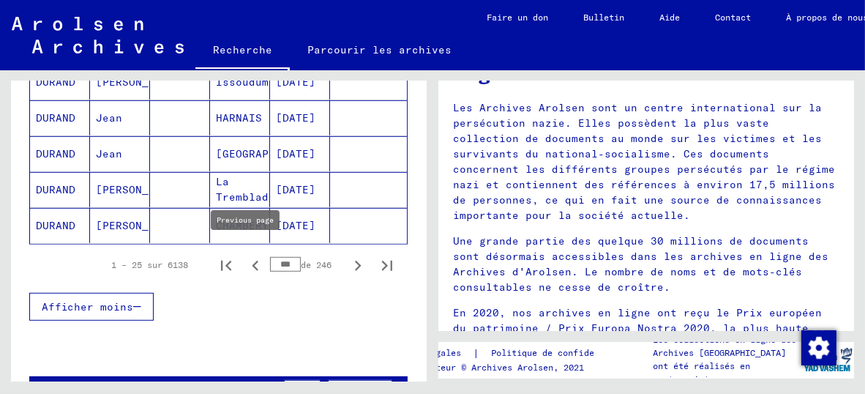
click at [252, 260] on icon "Page précédente" at bounding box center [255, 265] width 7 height 10
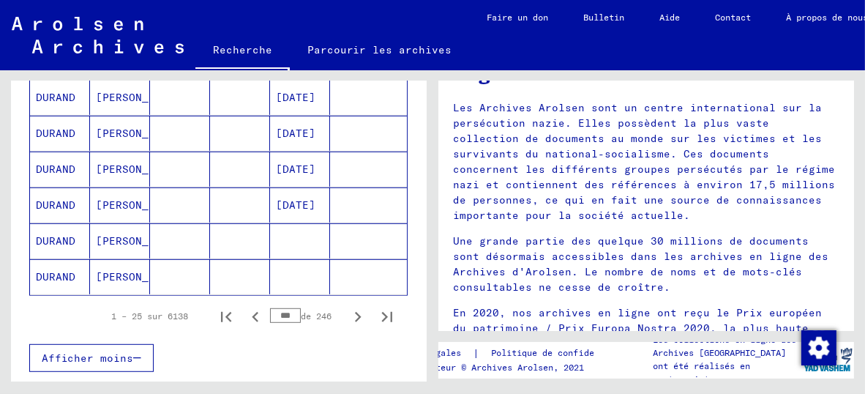
scroll to position [913, 0]
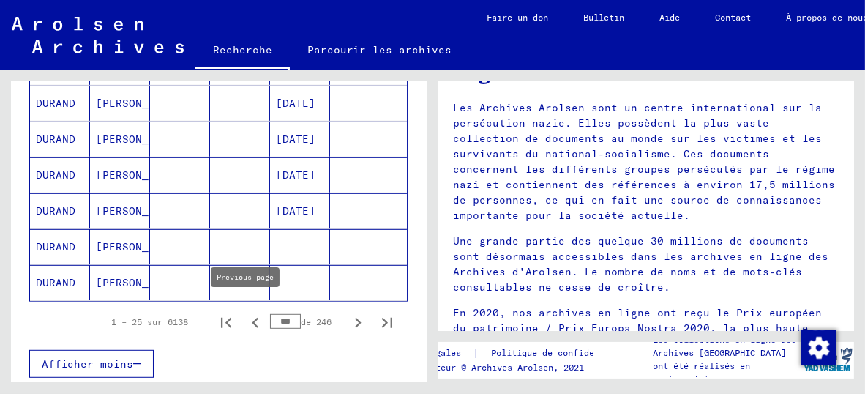
click at [252, 317] on icon "Page précédente" at bounding box center [255, 322] width 7 height 10
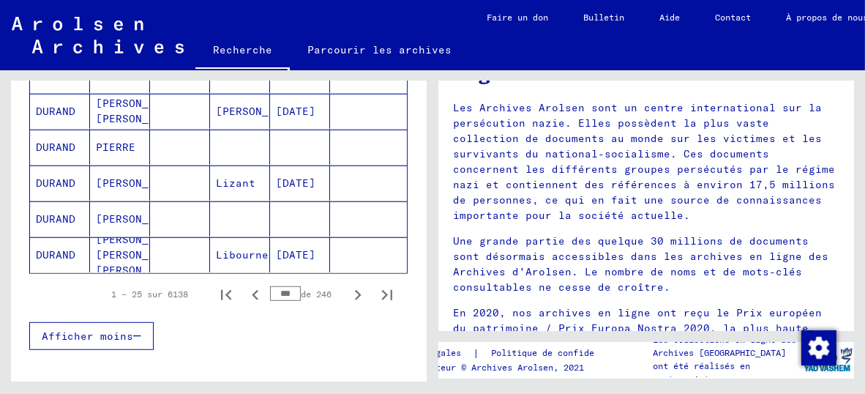
scroll to position [947, 0]
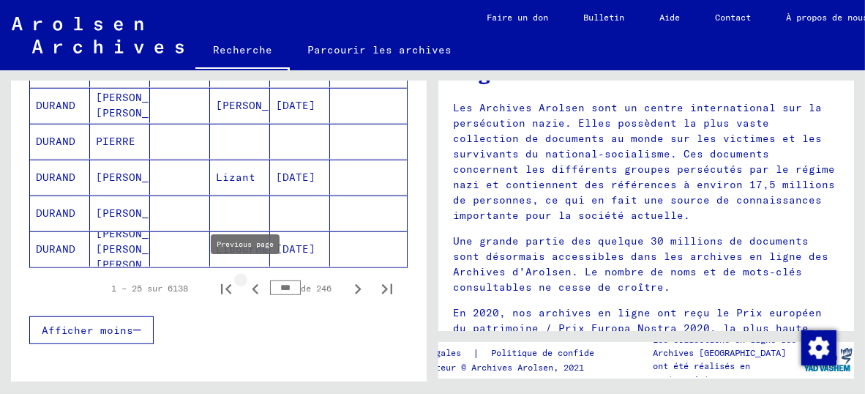
click at [252, 284] on icon "Page précédente" at bounding box center [255, 289] width 7 height 10
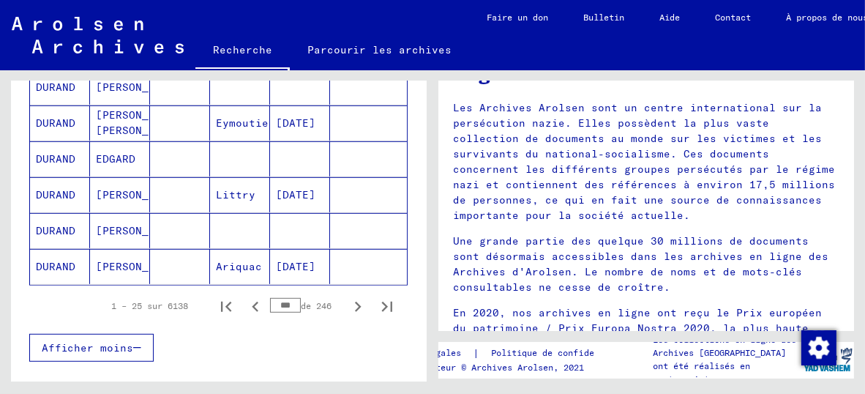
scroll to position [984, 0]
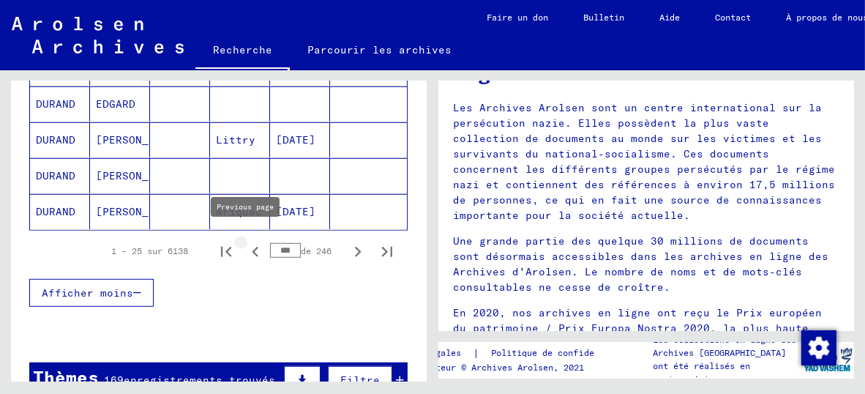
click at [252, 247] on icon "Page précédente" at bounding box center [255, 252] width 7 height 10
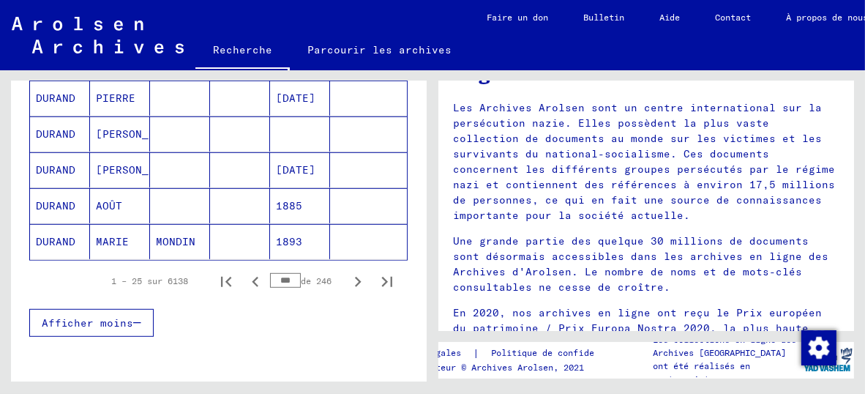
scroll to position [977, 0]
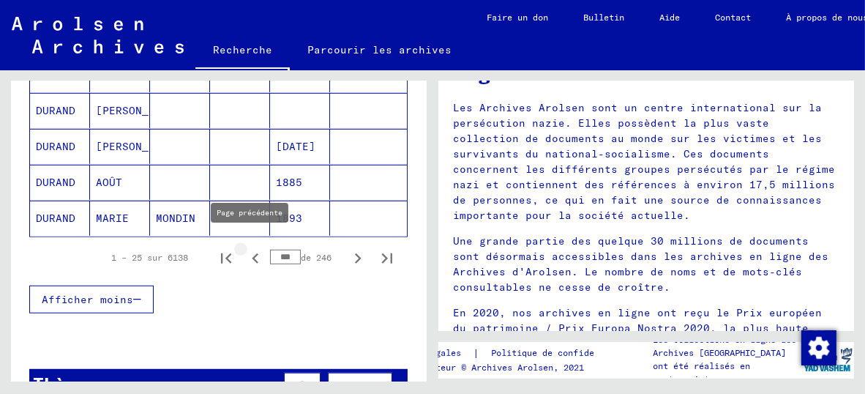
click at [245, 248] on icon "Page précédente" at bounding box center [255, 258] width 20 height 20
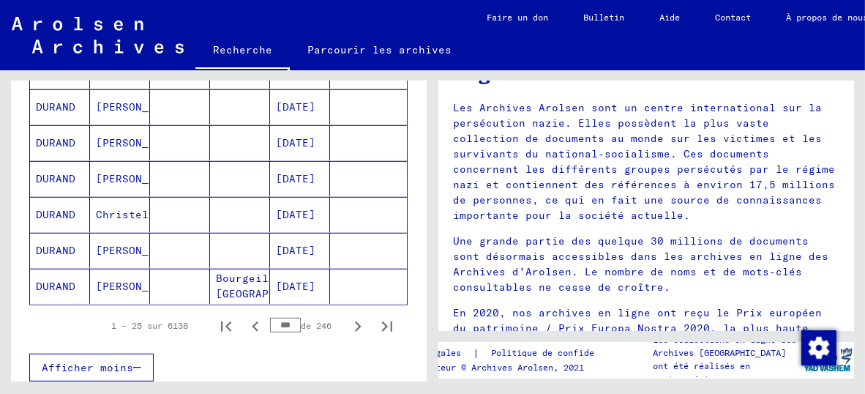
scroll to position [911, 0]
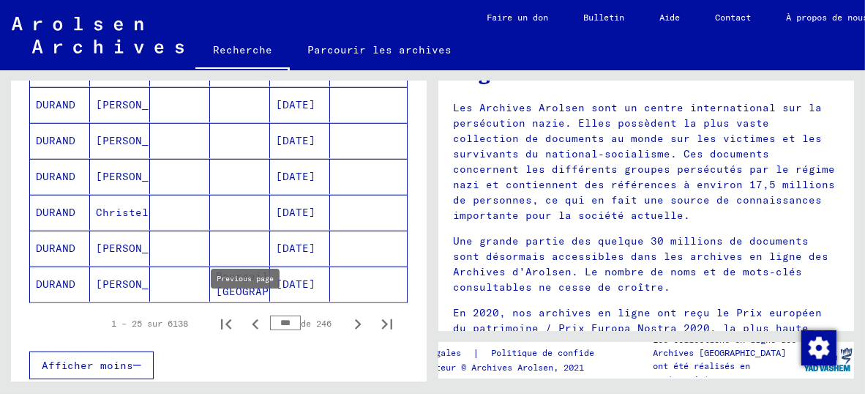
click at [252, 319] on icon "Page précédente" at bounding box center [255, 324] width 7 height 10
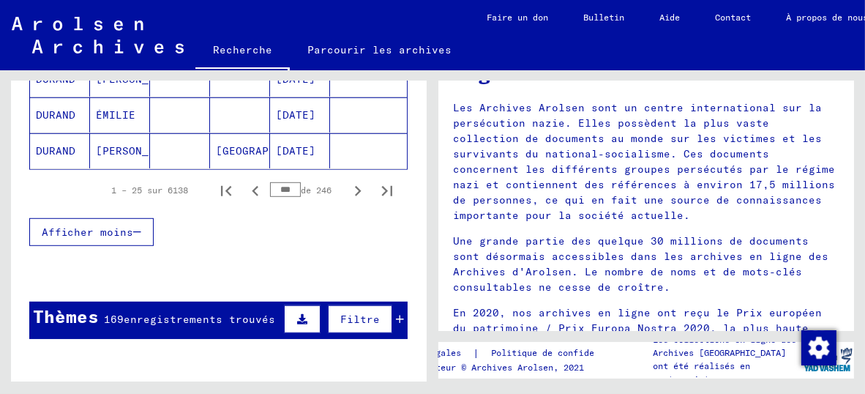
scroll to position [1018, 0]
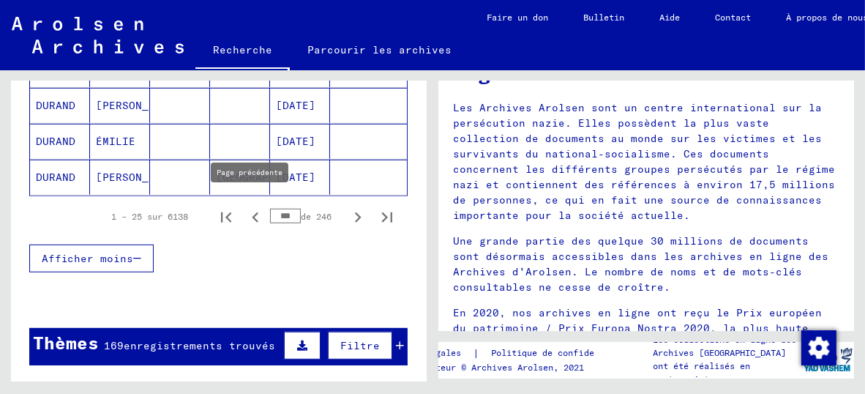
click at [247, 207] on icon "Page précédente" at bounding box center [255, 217] width 20 height 20
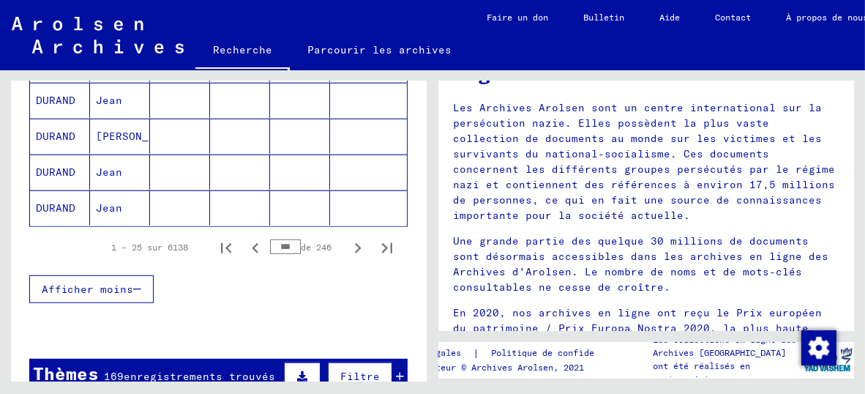
scroll to position [1011, 0]
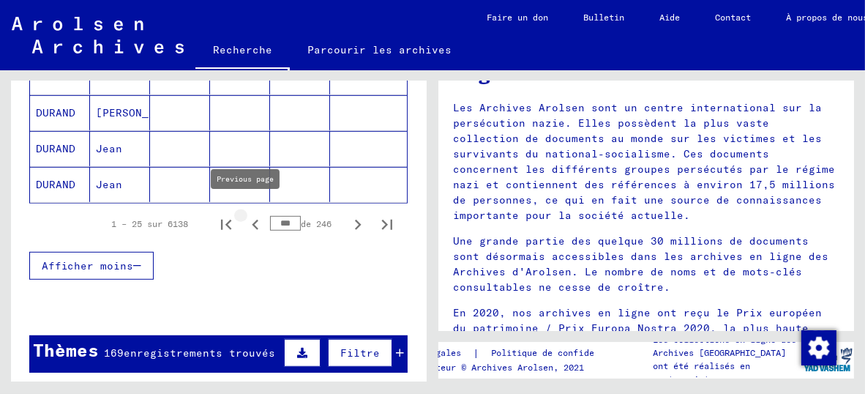
click at [252, 219] on icon "Page précédente" at bounding box center [255, 224] width 7 height 10
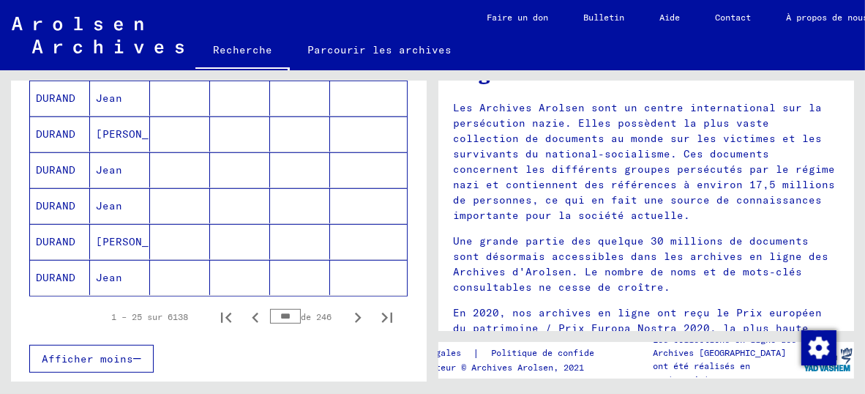
scroll to position [923, 0]
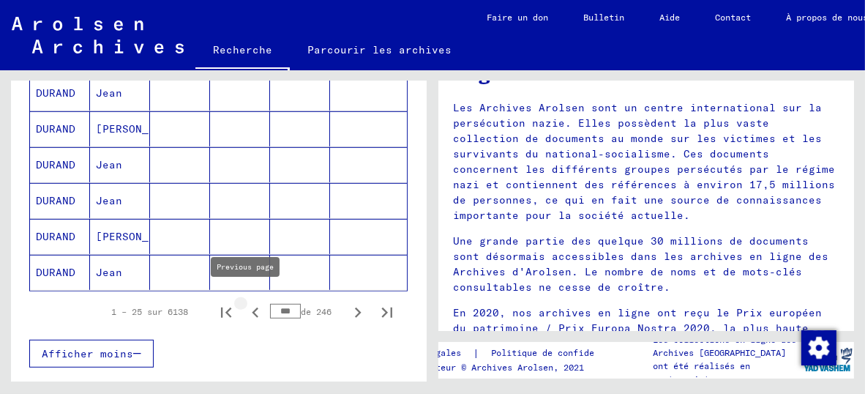
click at [246, 302] on icon "Page précédente" at bounding box center [255, 312] width 20 height 20
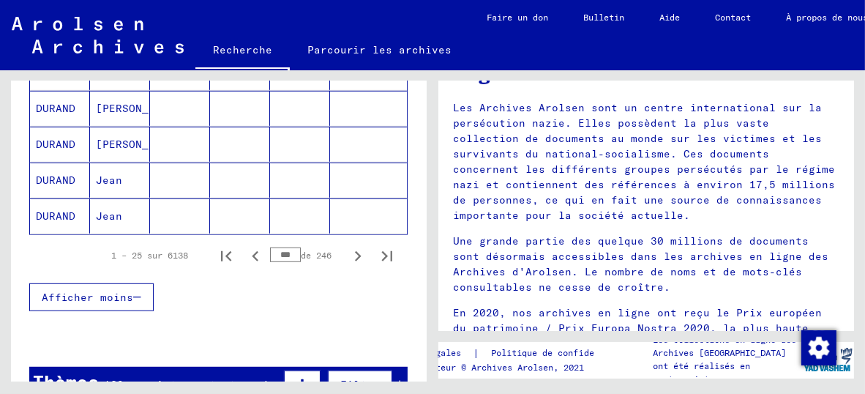
scroll to position [995, 0]
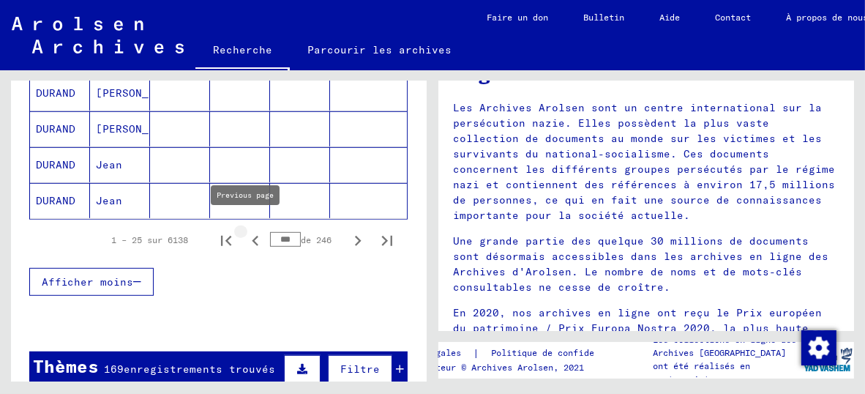
click at [252, 236] on icon "Page précédente" at bounding box center [255, 241] width 7 height 10
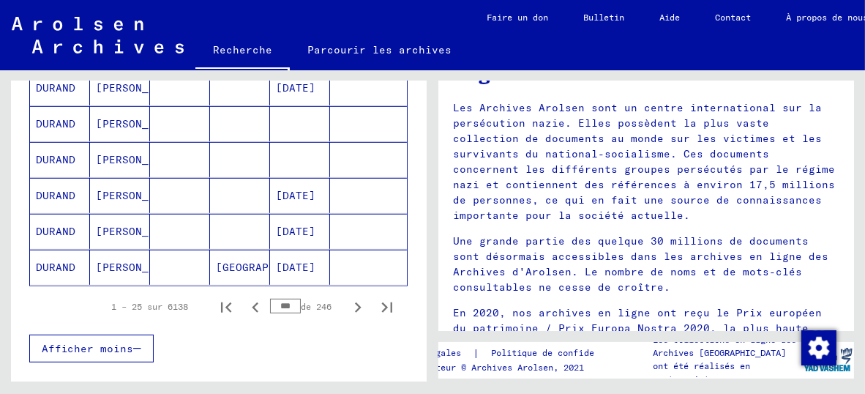
scroll to position [970, 0]
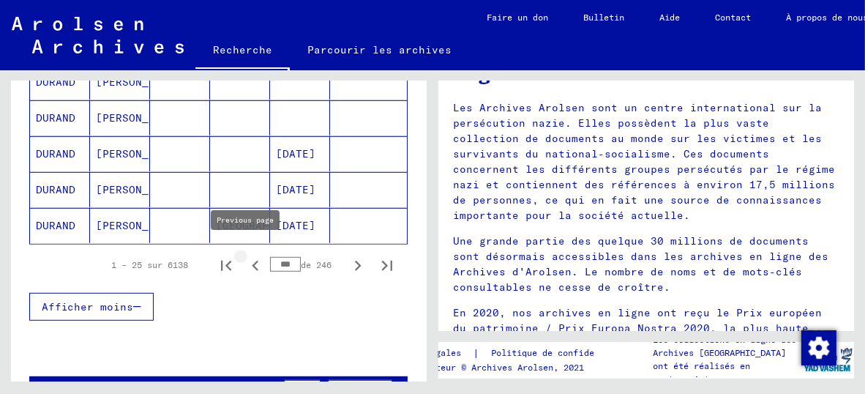
click at [252, 260] on icon "Page précédente" at bounding box center [255, 265] width 7 height 10
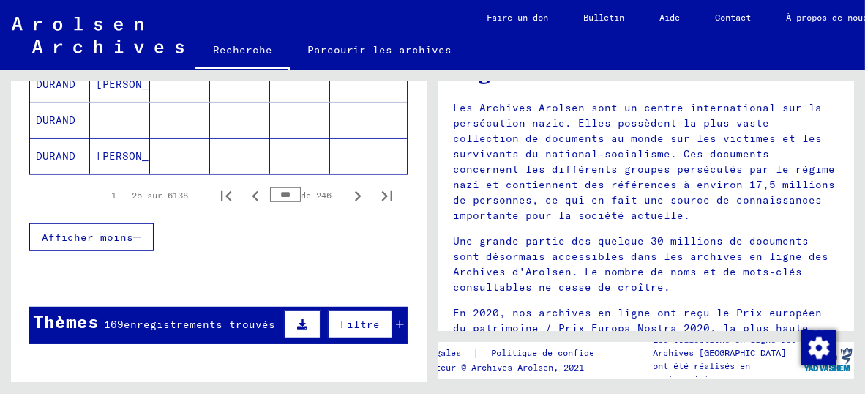
scroll to position [1058, 0]
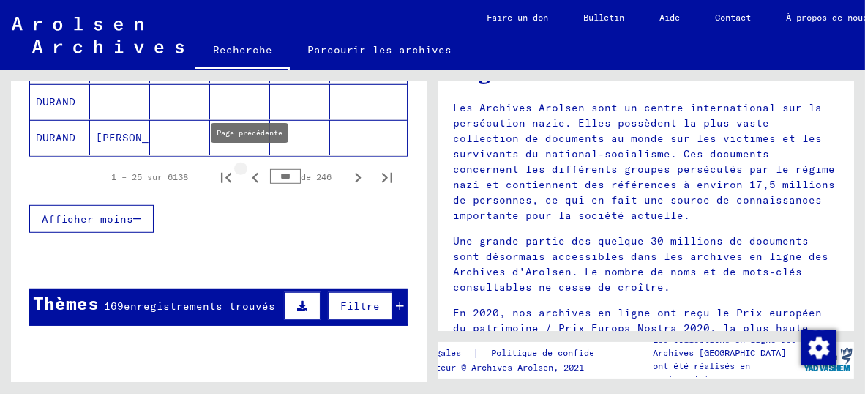
click at [252, 173] on icon "Page précédente" at bounding box center [255, 178] width 7 height 10
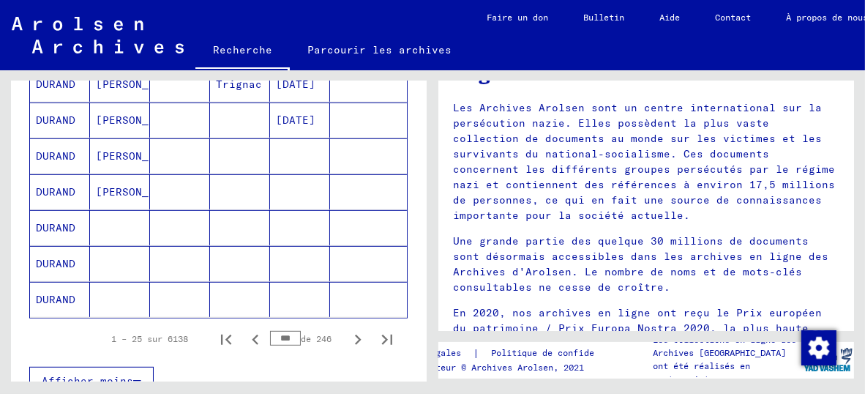
scroll to position [898, 0]
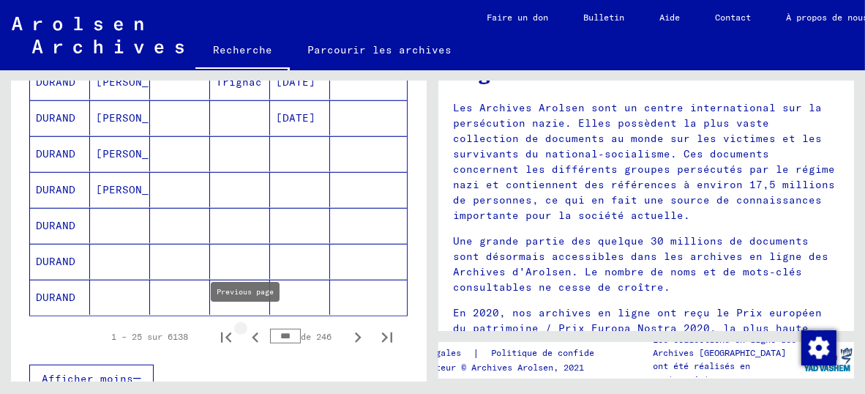
click at [252, 332] on icon "Page précédente" at bounding box center [255, 337] width 7 height 10
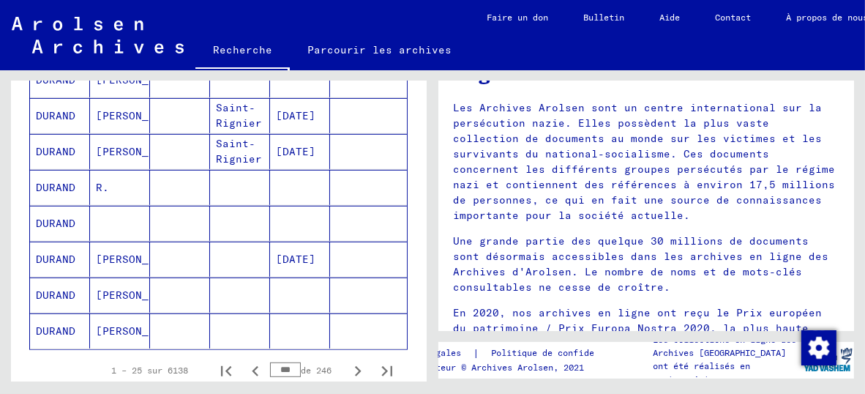
scroll to position [899, 0]
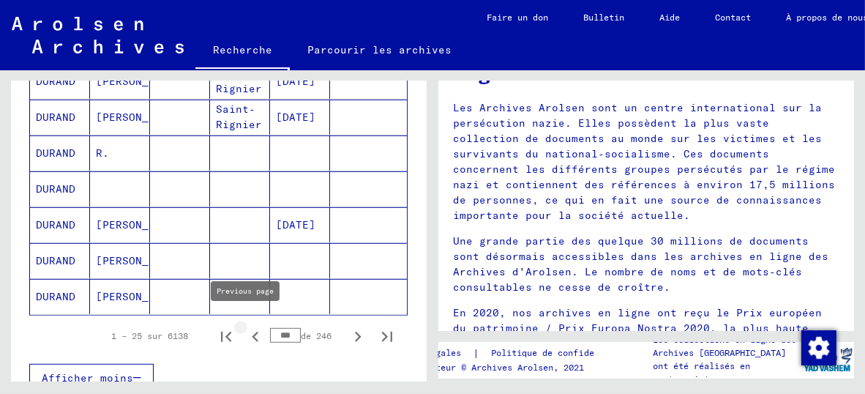
click at [248, 326] on icon "Page précédente" at bounding box center [255, 336] width 20 height 20
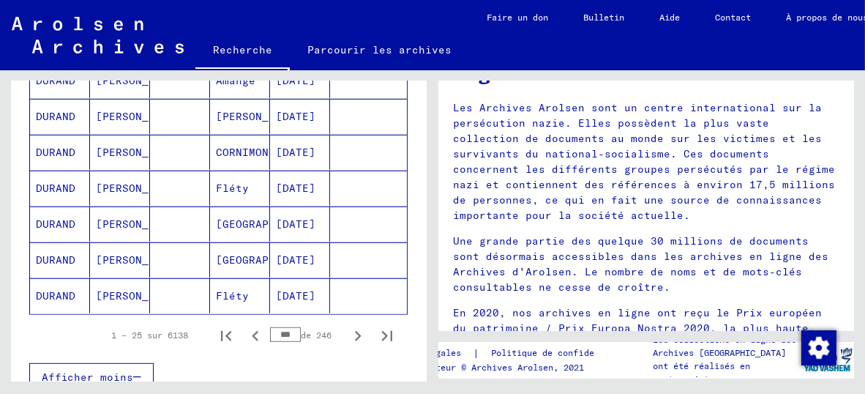
scroll to position [921, 0]
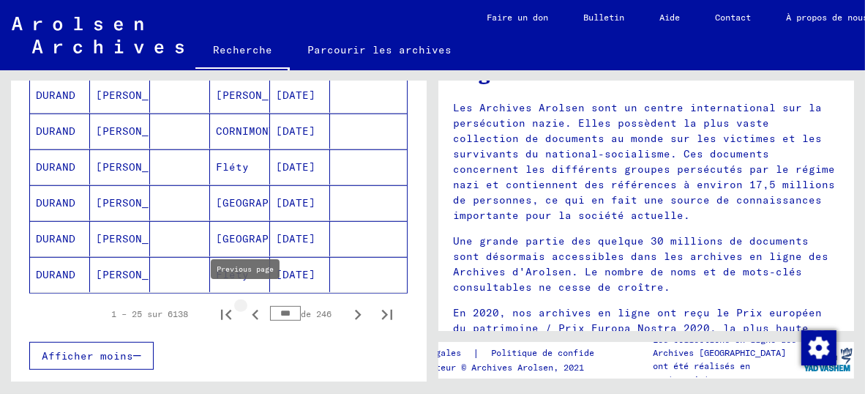
click at [246, 304] on icon "Page précédente" at bounding box center [255, 314] width 20 height 20
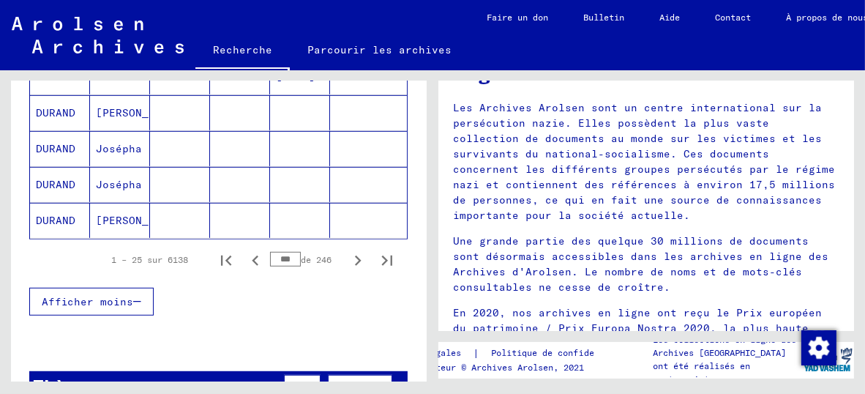
scroll to position [985, 0]
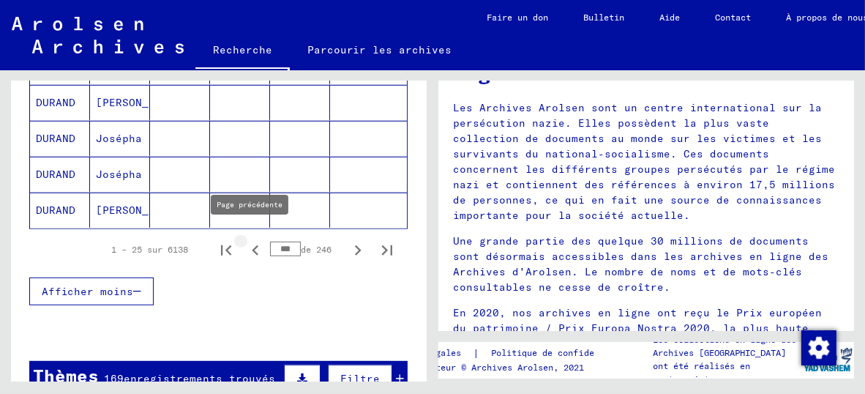
click at [247, 240] on icon "Page précédente" at bounding box center [255, 250] width 20 height 20
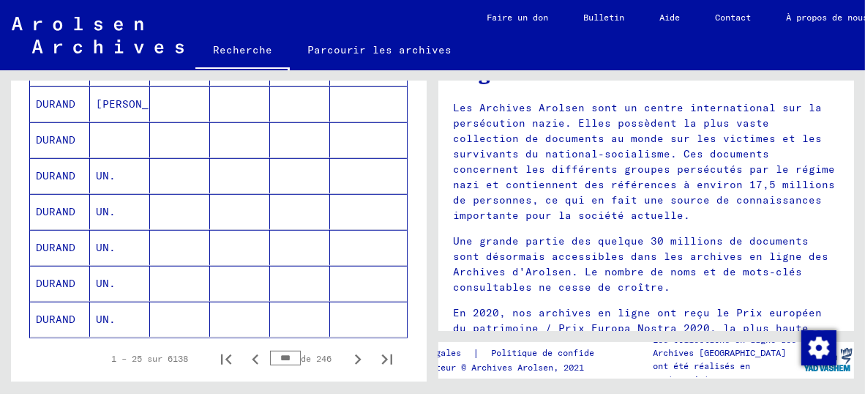
scroll to position [879, 0]
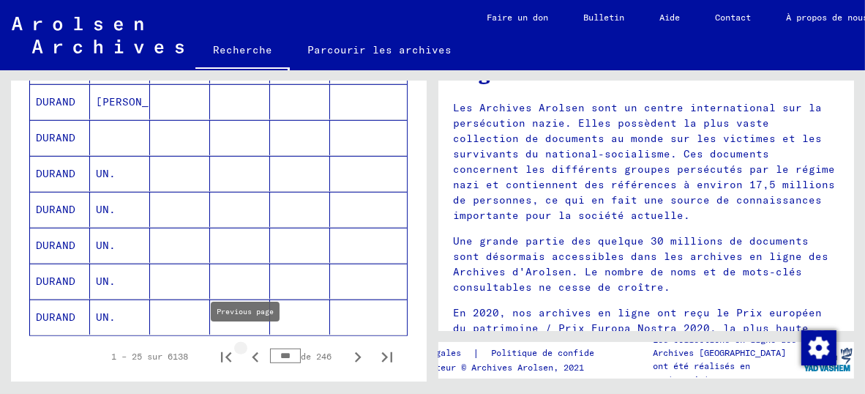
click at [247, 347] on icon "Page précédente" at bounding box center [255, 357] width 20 height 20
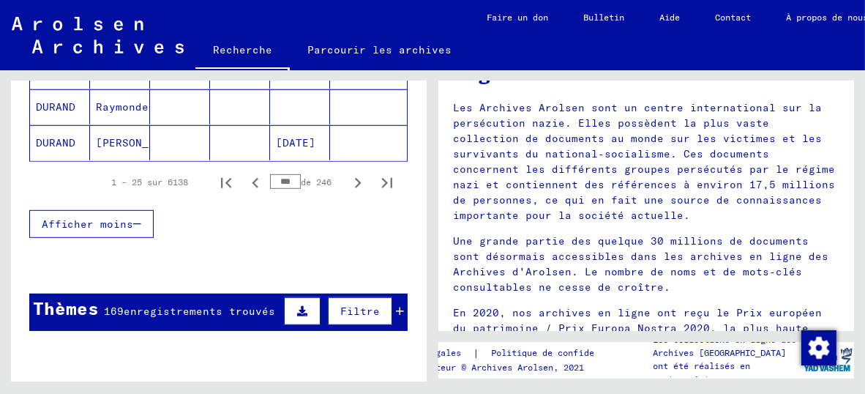
scroll to position [1116, 0]
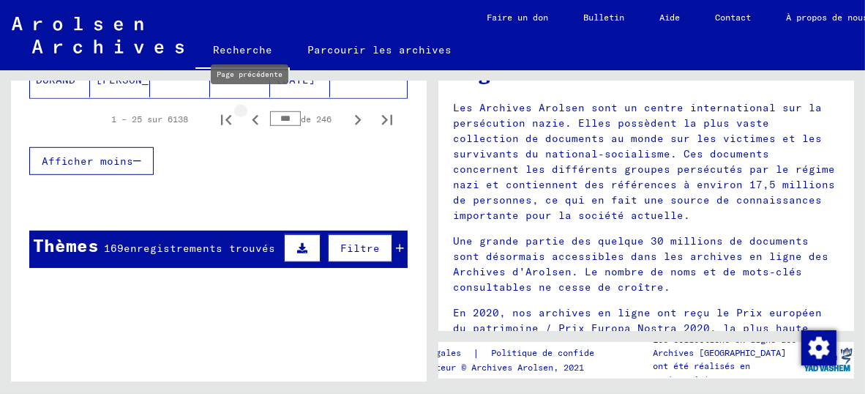
click at [252, 115] on icon "Page précédente" at bounding box center [255, 120] width 7 height 10
type input "***"
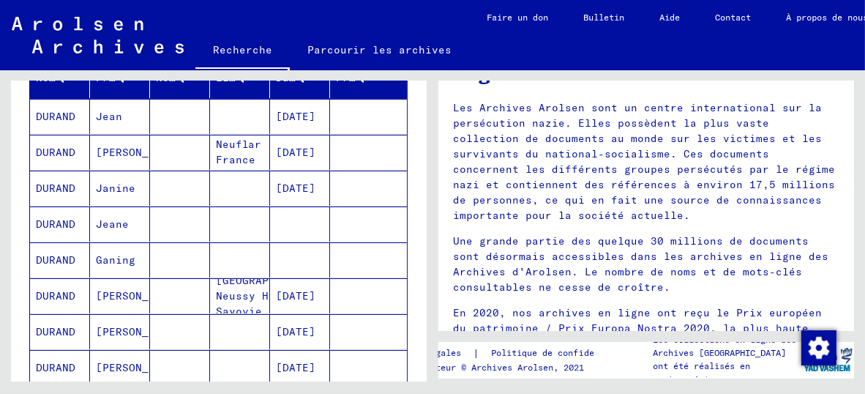
scroll to position [206, 0]
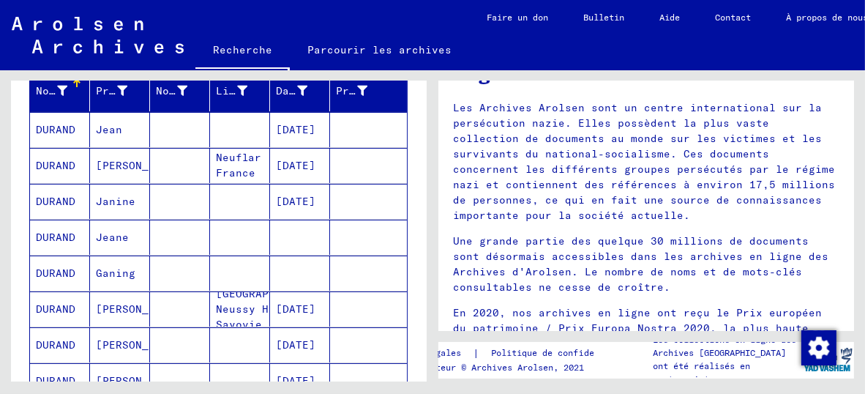
click at [116, 306] on font "[PERSON_NAME]" at bounding box center [139, 308] width 86 height 13
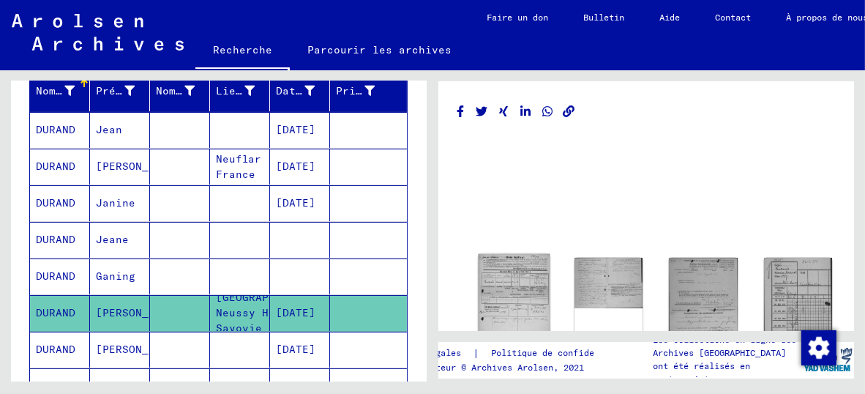
click at [501, 278] on img at bounding box center [514, 305] width 72 height 103
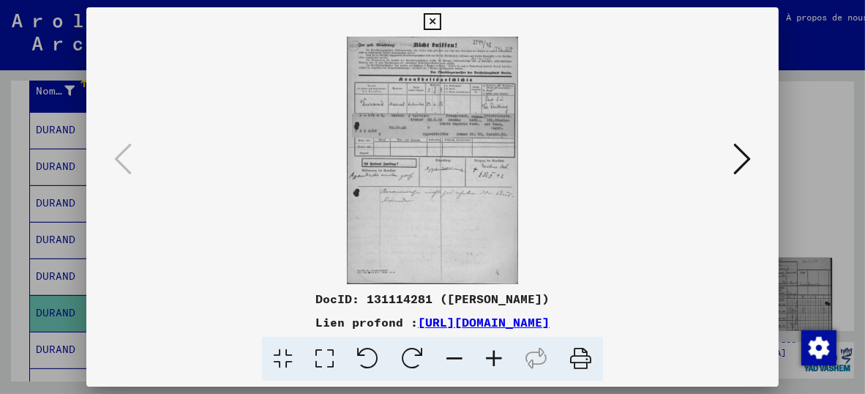
drag, startPoint x: 445, startPoint y: 233, endPoint x: 445, endPoint y: 244, distance: 11.0
click at [445, 244] on img at bounding box center [432, 160] width 593 height 247
click at [748, 160] on icon at bounding box center [742, 158] width 18 height 35
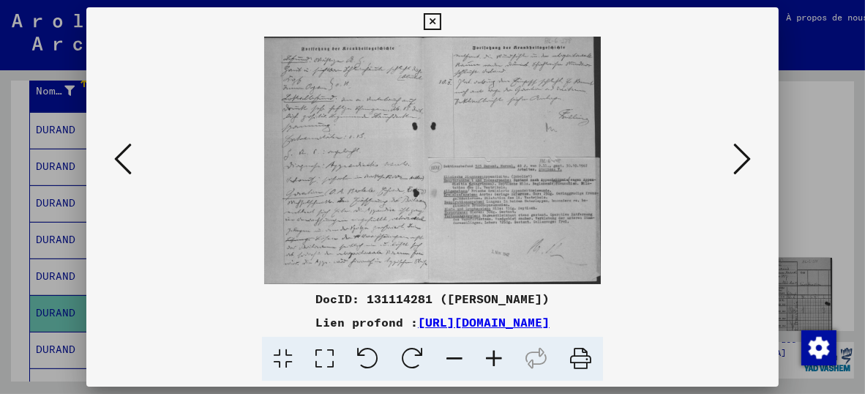
click at [412, 175] on img at bounding box center [432, 160] width 593 height 247
click at [492, 353] on icon at bounding box center [494, 358] width 40 height 45
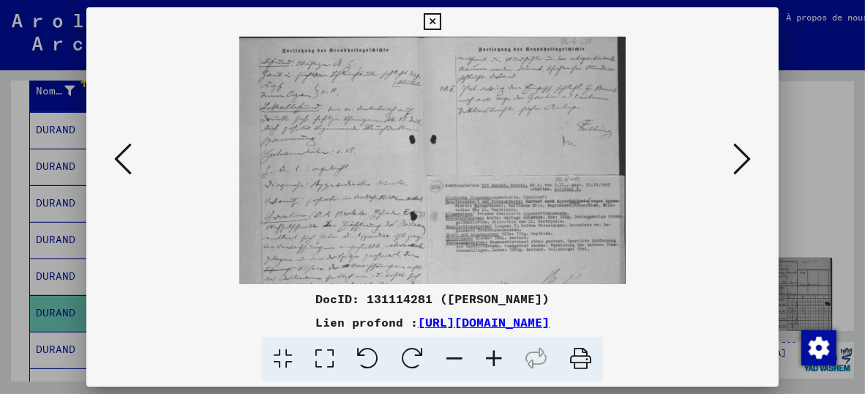
click at [492, 353] on icon at bounding box center [494, 358] width 40 height 45
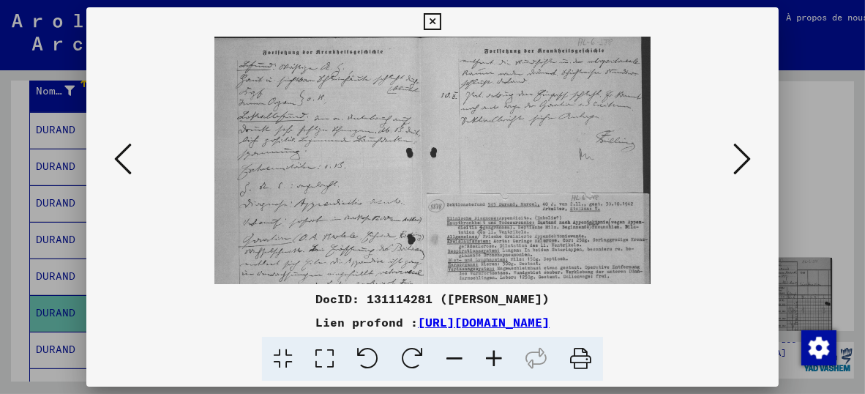
click at [492, 353] on icon at bounding box center [494, 358] width 40 height 45
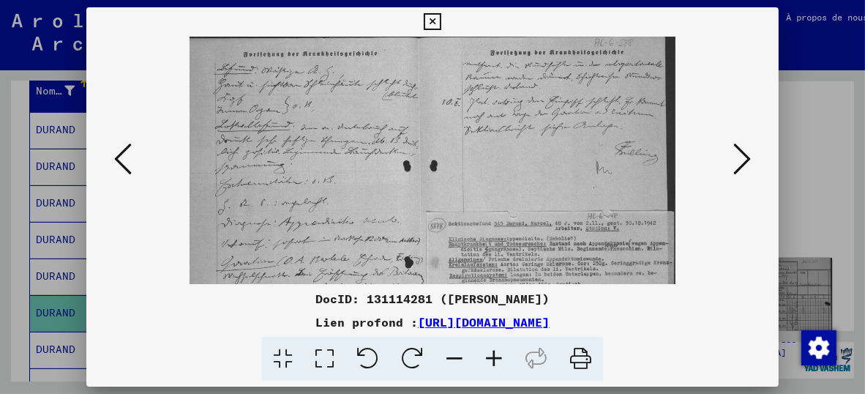
click at [492, 353] on icon at bounding box center [494, 358] width 40 height 45
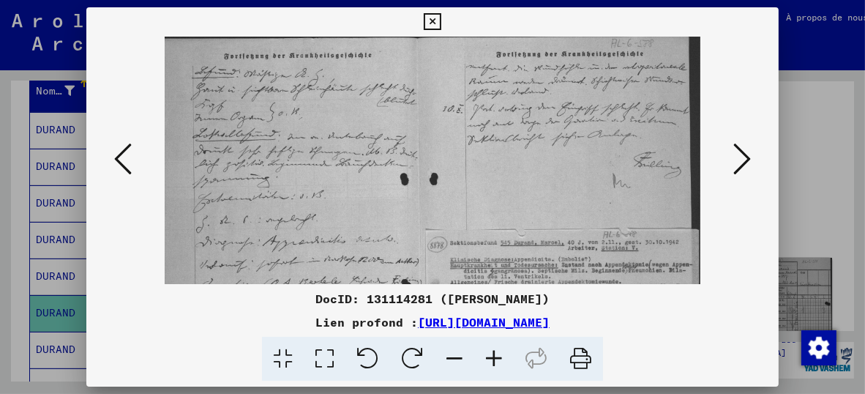
click at [492, 353] on icon at bounding box center [494, 358] width 40 height 45
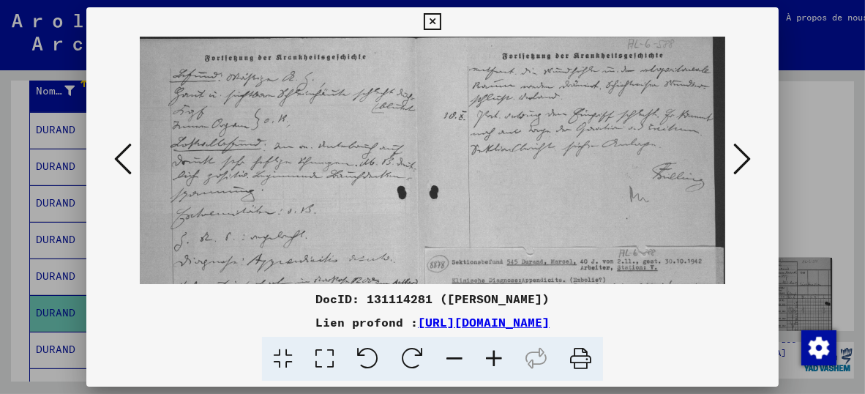
click at [492, 353] on icon at bounding box center [494, 358] width 40 height 45
